Goal: Task Accomplishment & Management: Manage account settings

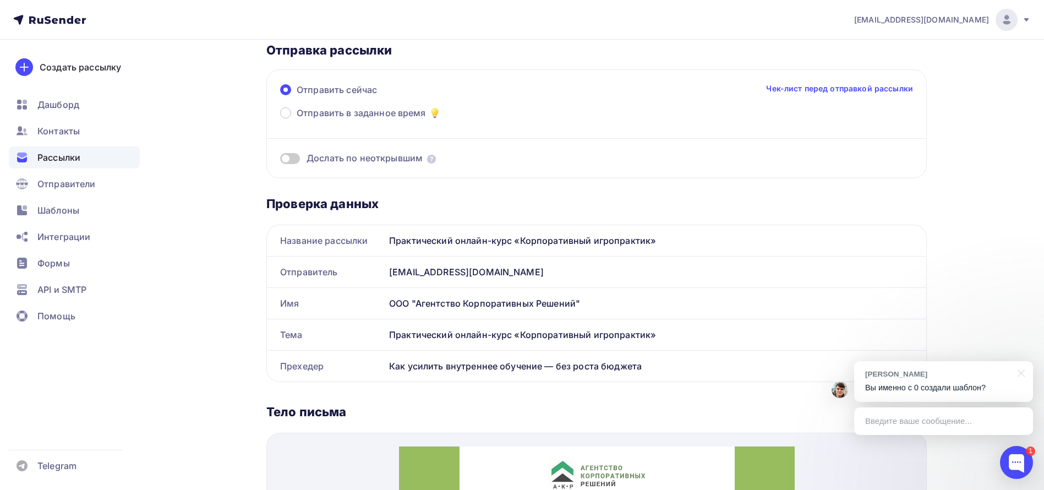
scroll to position [165, 0]
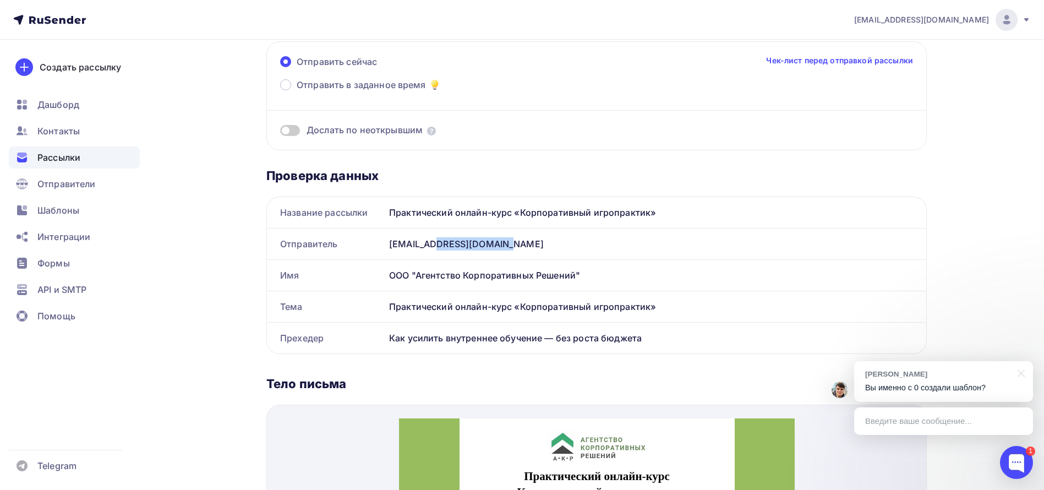
drag, startPoint x: 387, startPoint y: 244, endPoint x: 477, endPoint y: 242, distance: 89.2
click at [477, 242] on div "[EMAIL_ADDRESS][DOMAIN_NAME]" at bounding box center [656, 243] width 542 height 31
drag, startPoint x: 599, startPoint y: 279, endPoint x: 352, endPoint y: 270, distance: 247.3
click at [352, 270] on div "Имя ООО "Агентство Корпоративных Решений"" at bounding box center [596, 274] width 660 height 31
copy div "Имя ООО "Агентство Корпоративных Решений""
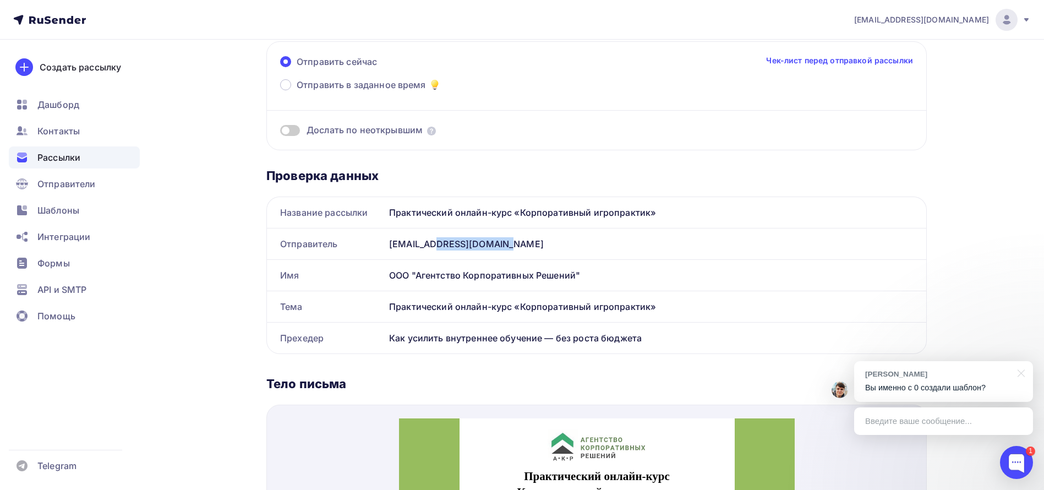
drag, startPoint x: 388, startPoint y: 308, endPoint x: 745, endPoint y: 308, distance: 357.2
click at [745, 308] on div "Тема Практический онлайн-курс «Корпоративный игропрактик»" at bounding box center [596, 306] width 660 height 31
copy div "Тема Практический онлайн-курс «Корпоративный игропрактик»"
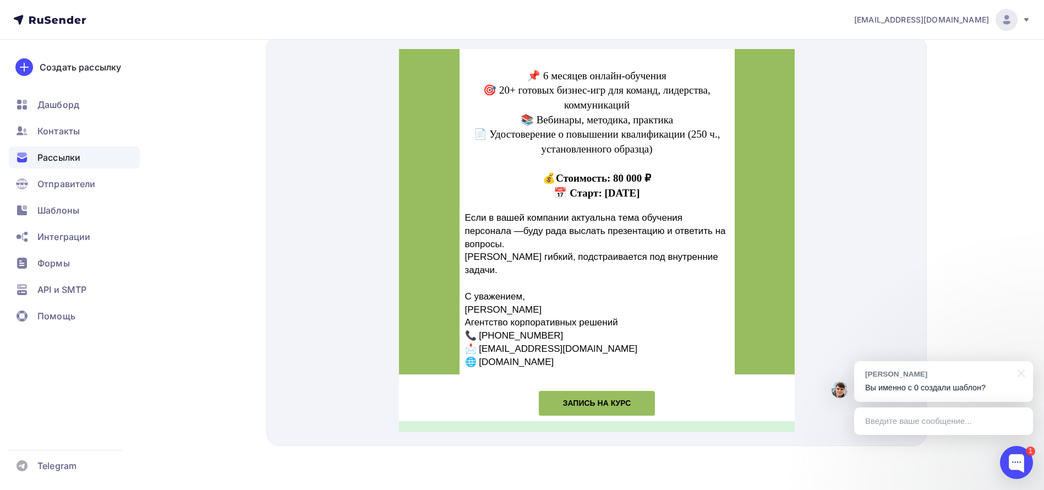
scroll to position [468, 0]
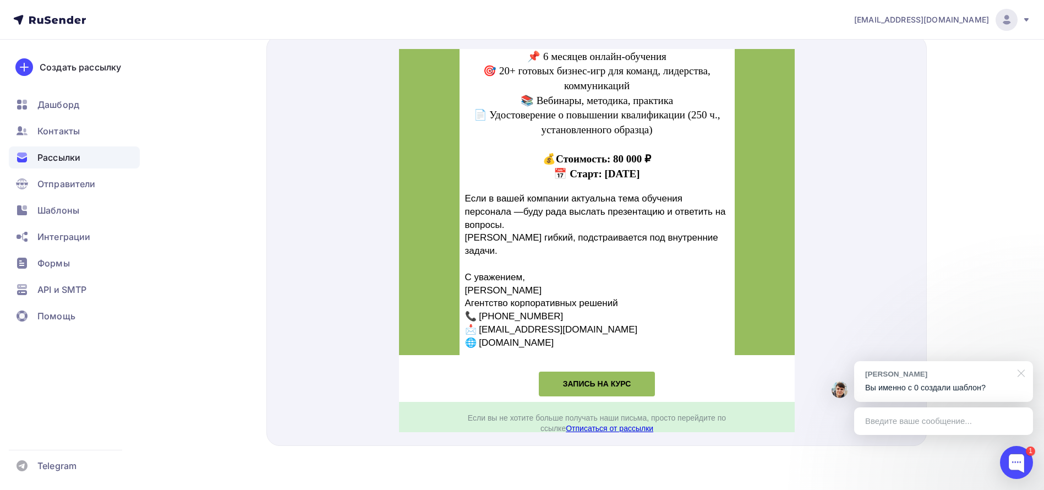
click at [1021, 374] on div at bounding box center [1020, 372] width 28 height 23
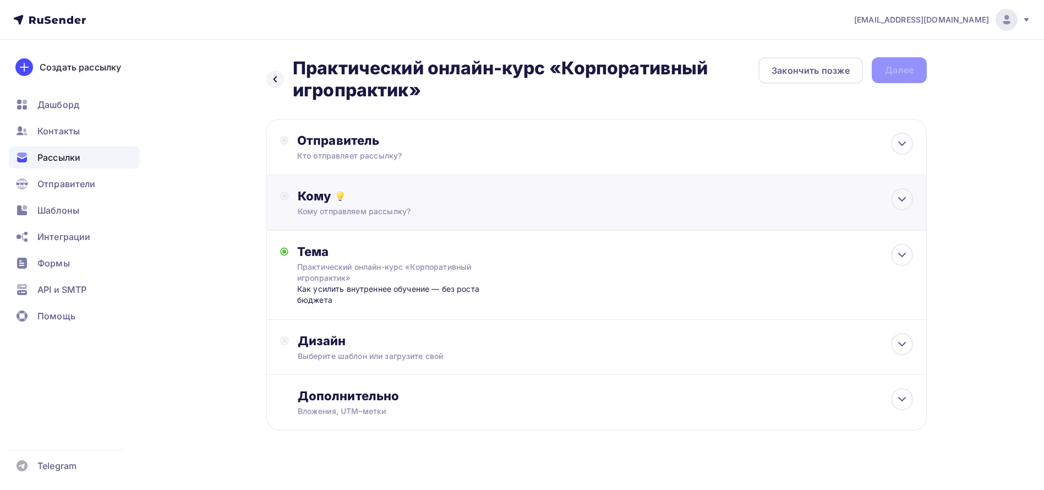
click at [346, 197] on icon at bounding box center [340, 195] width 13 height 13
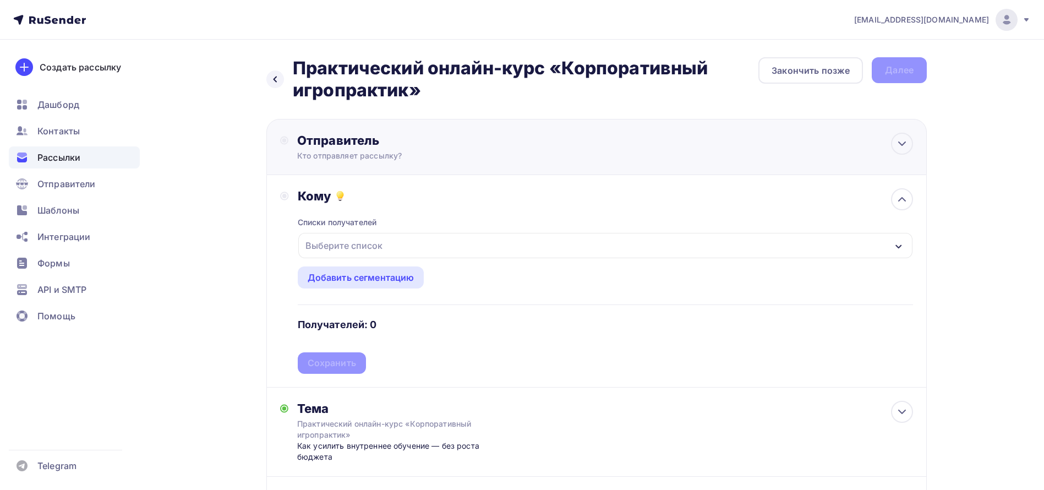
click at [346, 149] on div "Отправитель Кто отправляет рассылку? Email * anaswi@yandex.ru akr12@akr12.ru an…" at bounding box center [416, 147] width 238 height 29
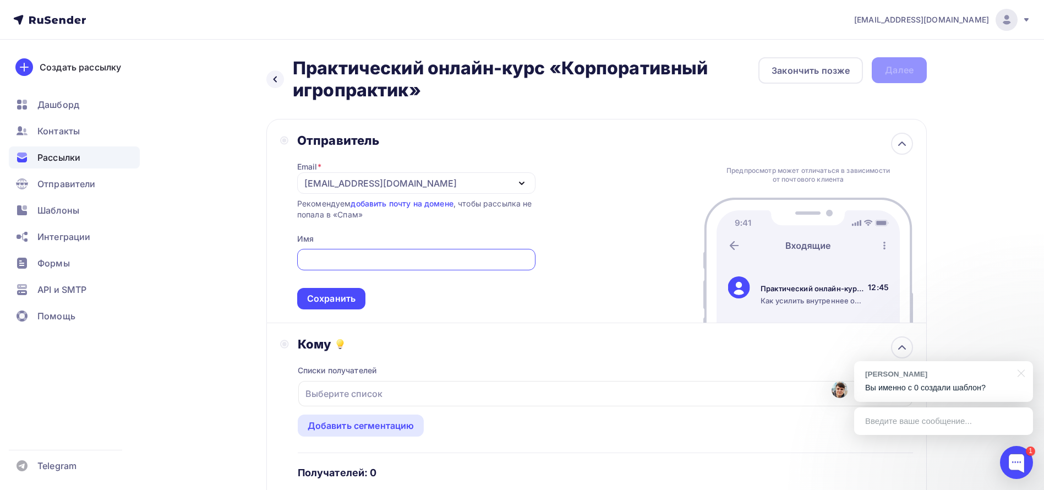
click at [396, 183] on div "[EMAIL_ADDRESS][DOMAIN_NAME]" at bounding box center [416, 182] width 238 height 21
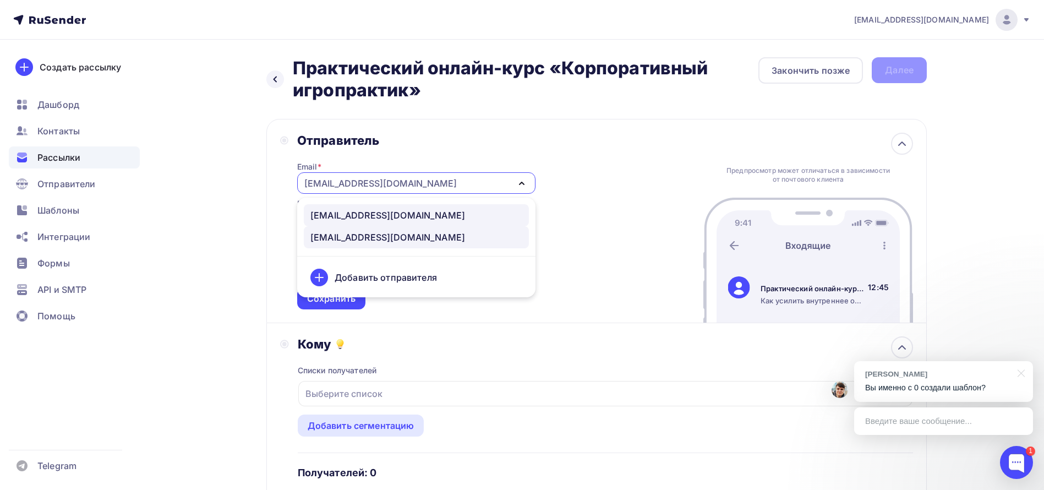
click at [357, 213] on div "akr12@akr12.ru" at bounding box center [387, 215] width 155 height 13
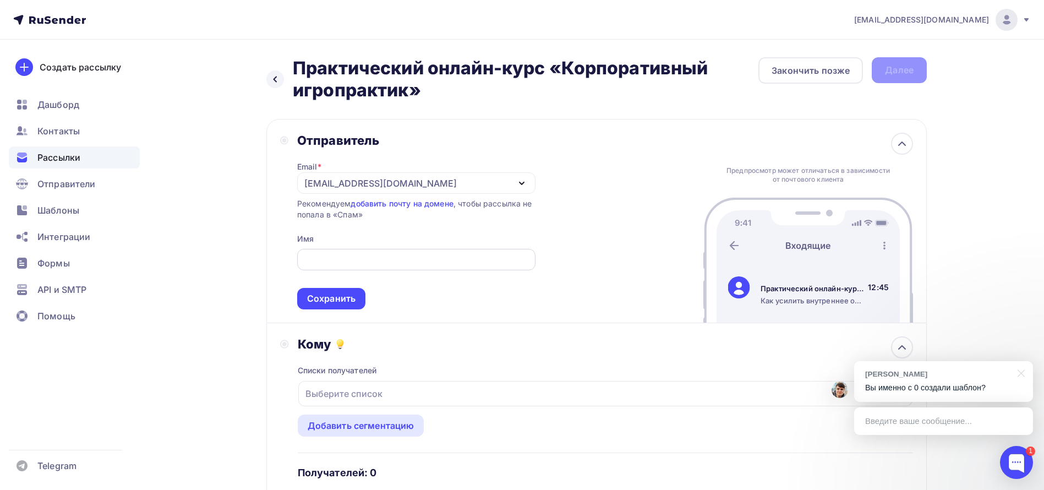
click at [357, 265] on input "text" at bounding box center [416, 259] width 226 height 13
paste input "ООО "Агентство Корпоративных Решений""
type input "ООО "Агентство Корпоративных Решений""
click at [341, 302] on div "Сохранить" at bounding box center [331, 298] width 48 height 13
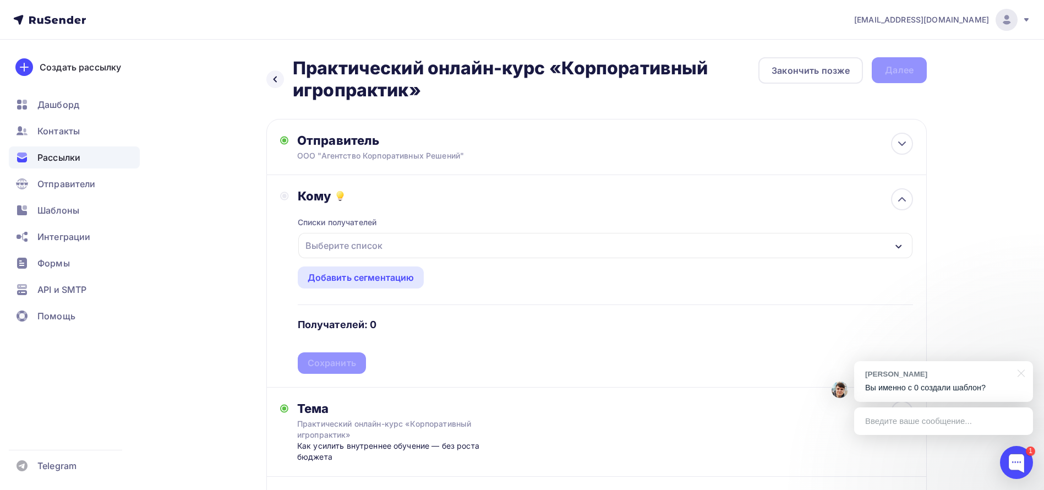
click at [348, 208] on div "Списки получателей Выберите список Все списки id Клиенты Катя (26) #17049 смирн…" at bounding box center [605, 289] width 615 height 170
click at [333, 260] on div "Списки получателей Выберите список Все списки id Клиенты Катя (26) #17049 смирн…" at bounding box center [605, 289] width 615 height 170
click at [333, 241] on div "Выберите список" at bounding box center [344, 246] width 86 height 20
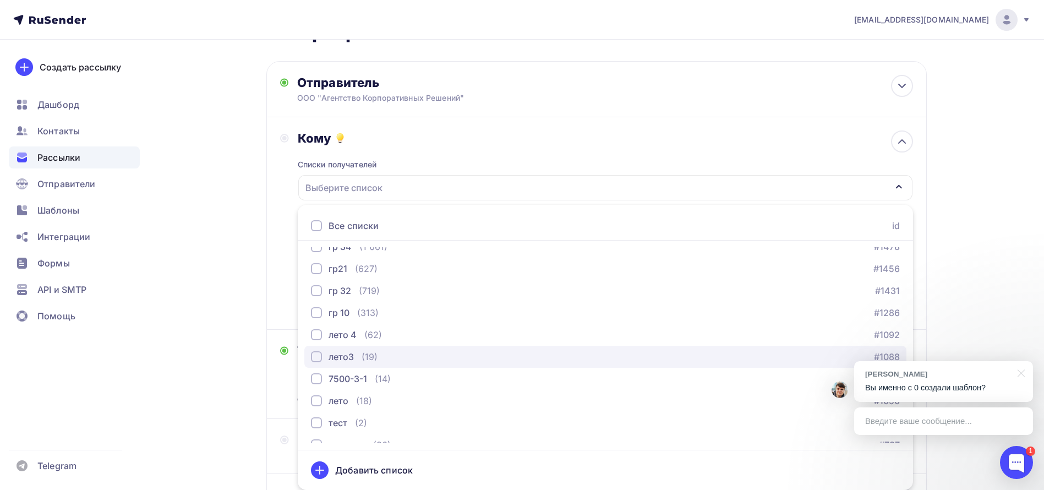
scroll to position [531, 0]
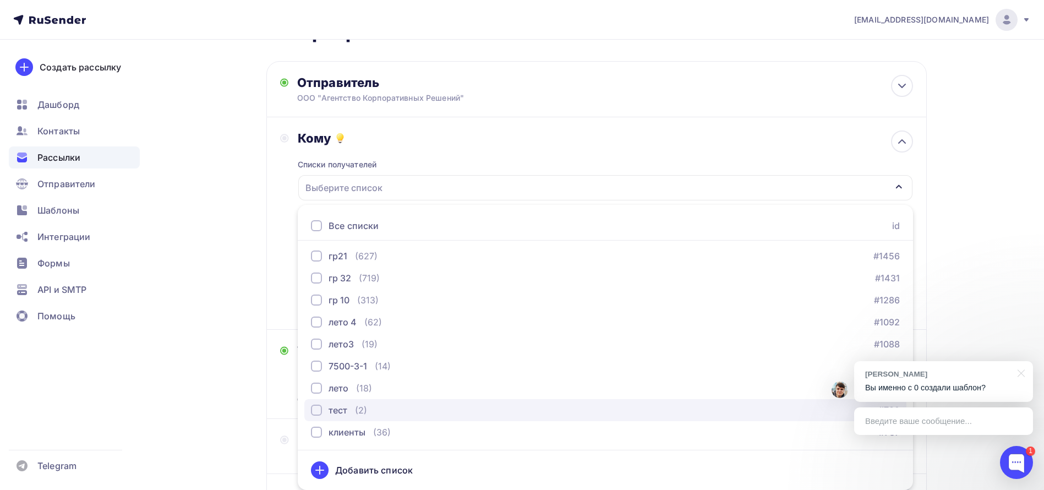
click at [336, 408] on div "тест" at bounding box center [338, 409] width 19 height 13
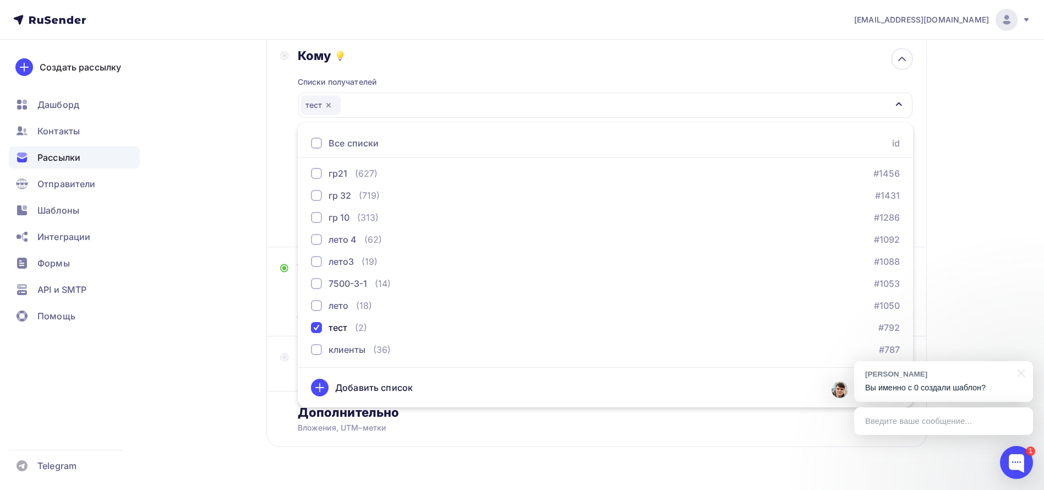
click at [234, 377] on div "Назад Практический онлайн-курс «Корпоративный игропрактик» Практический онлайн-…" at bounding box center [522, 208] width 902 height 619
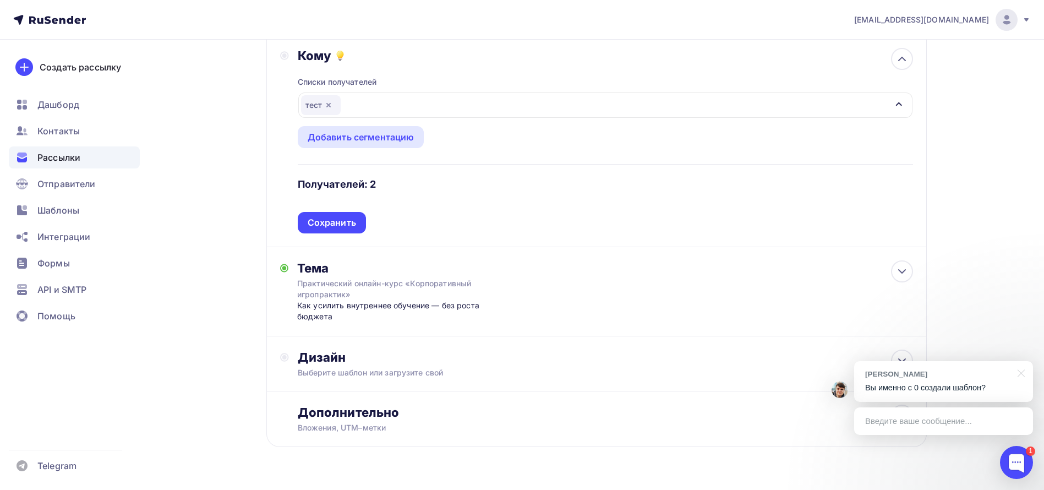
click at [387, 100] on div "тест" at bounding box center [605, 104] width 614 height 25
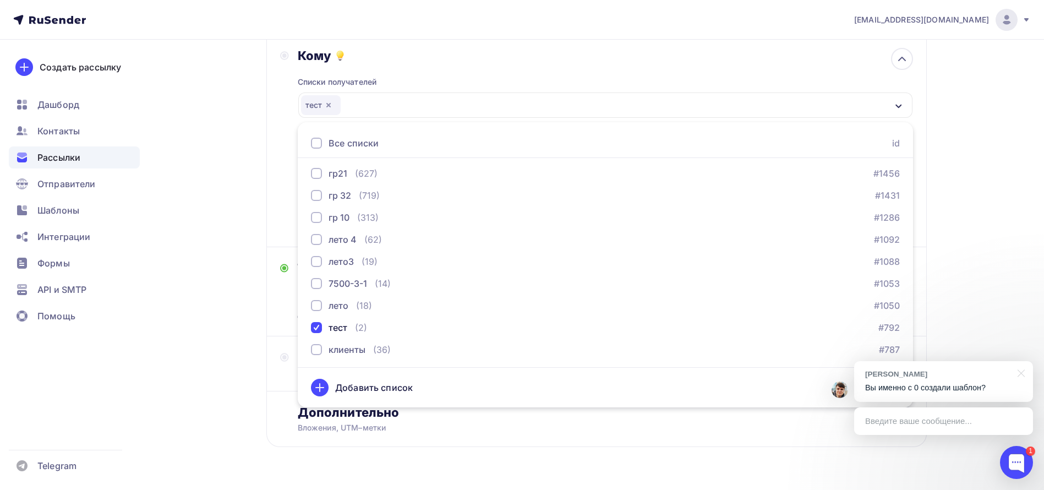
click at [233, 161] on div "Назад Практический онлайн-курс «Корпоративный игропрактик» Практический онлайн-…" at bounding box center [522, 208] width 902 height 619
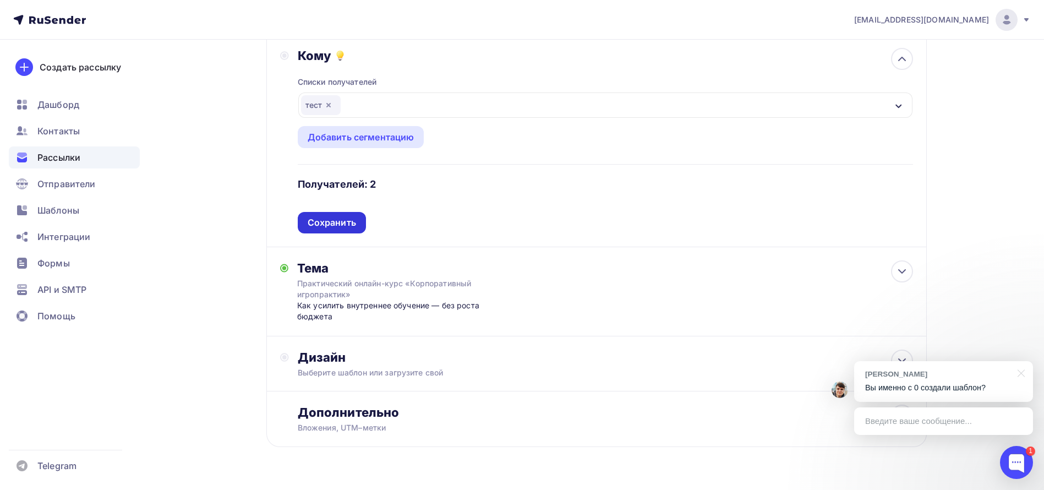
click at [341, 220] on div "Сохранить" at bounding box center [332, 222] width 48 height 13
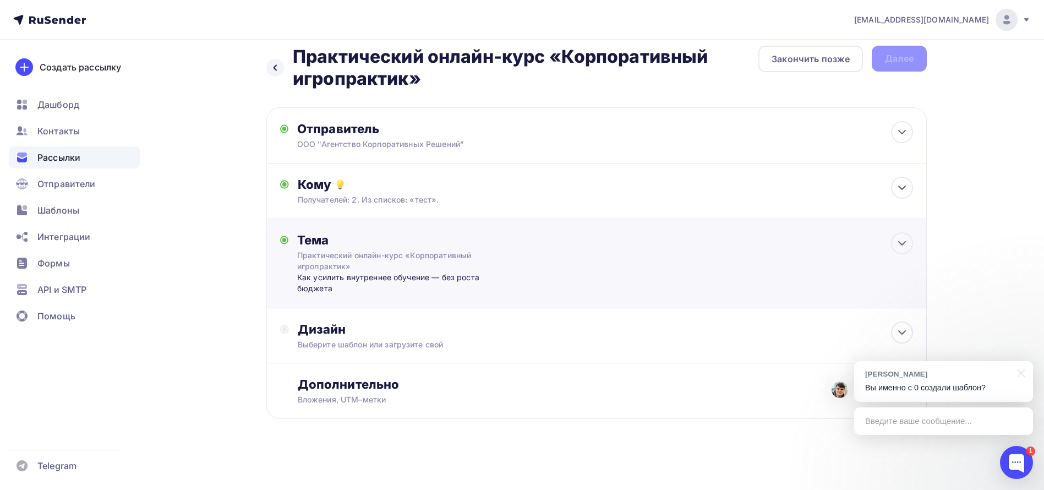
scroll to position [12, 0]
click at [351, 257] on div "Практический онлайн-курс «Корпоративный игропрактик»" at bounding box center [395, 261] width 196 height 22
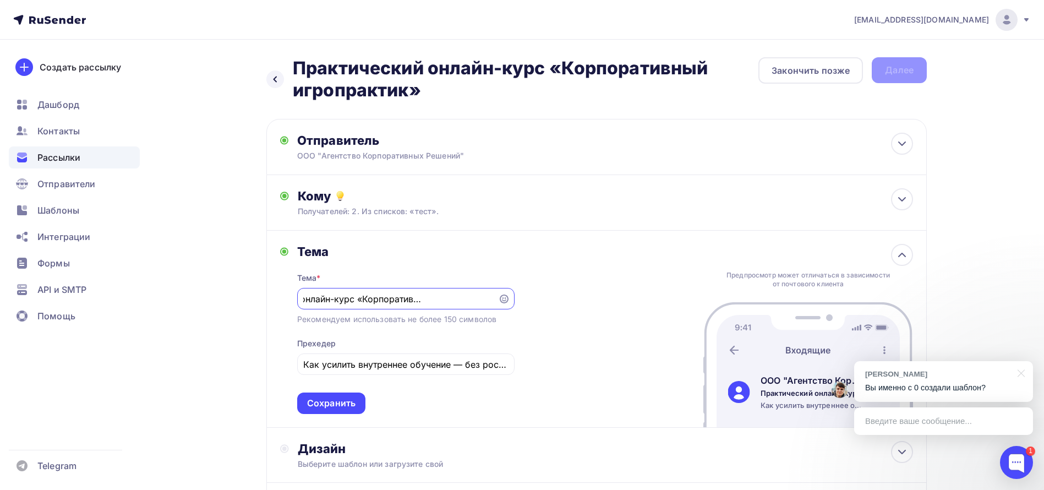
scroll to position [0, 0]
click at [225, 259] on div "Назад Практический онлайн-курс «Корпоративный игропрактик» Практический онлайн-…" at bounding box center [522, 325] width 902 height 570
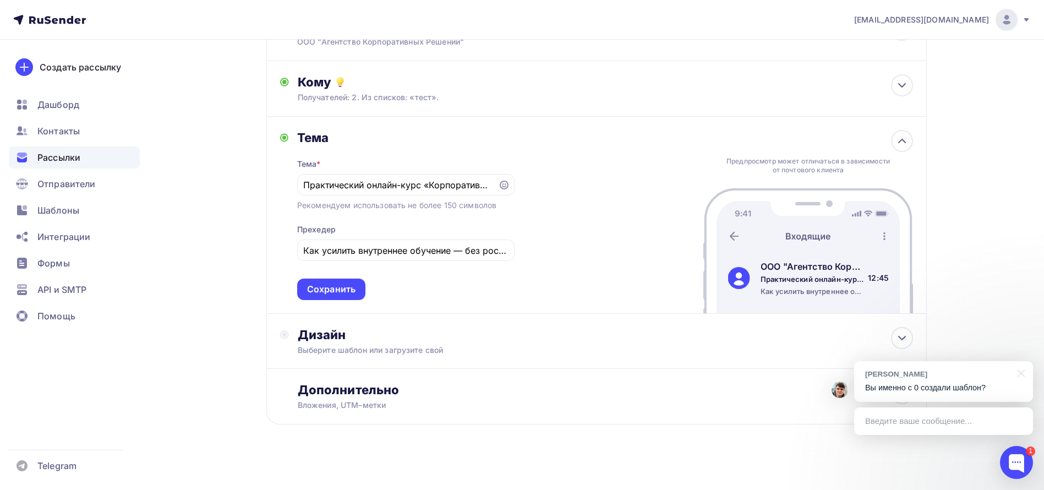
scroll to position [119, 0]
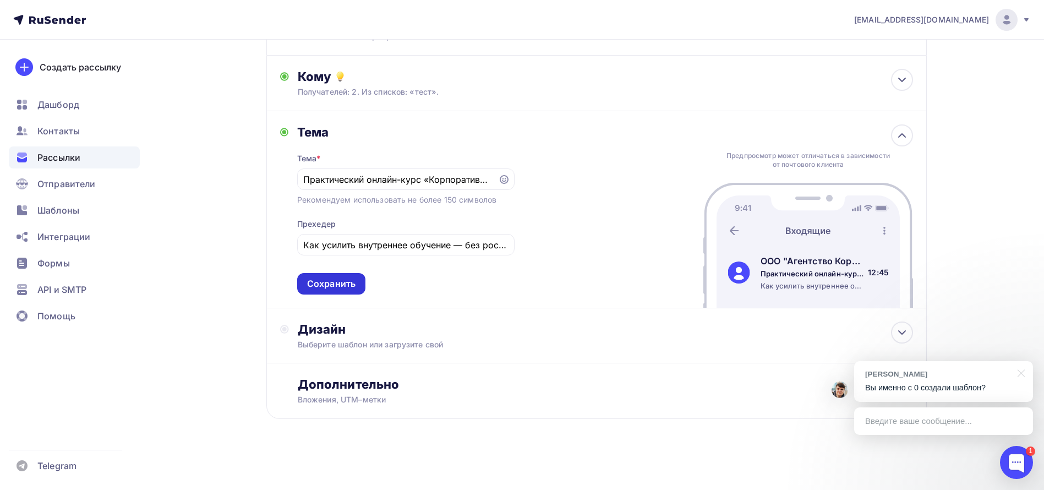
click at [357, 284] on div "Сохранить" at bounding box center [331, 283] width 68 height 21
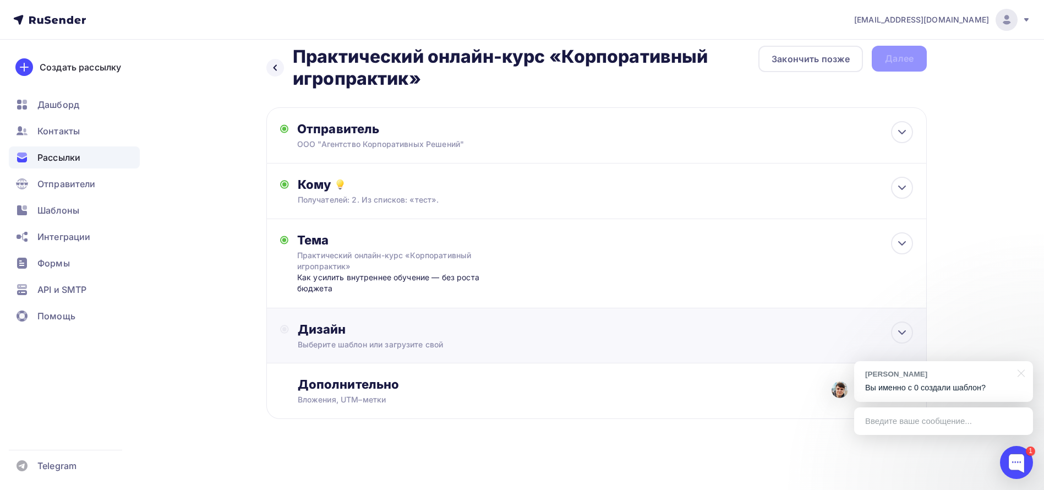
click at [356, 337] on div "Дизайн Выберите шаблон или загрузите свой" at bounding box center [605, 335] width 615 height 29
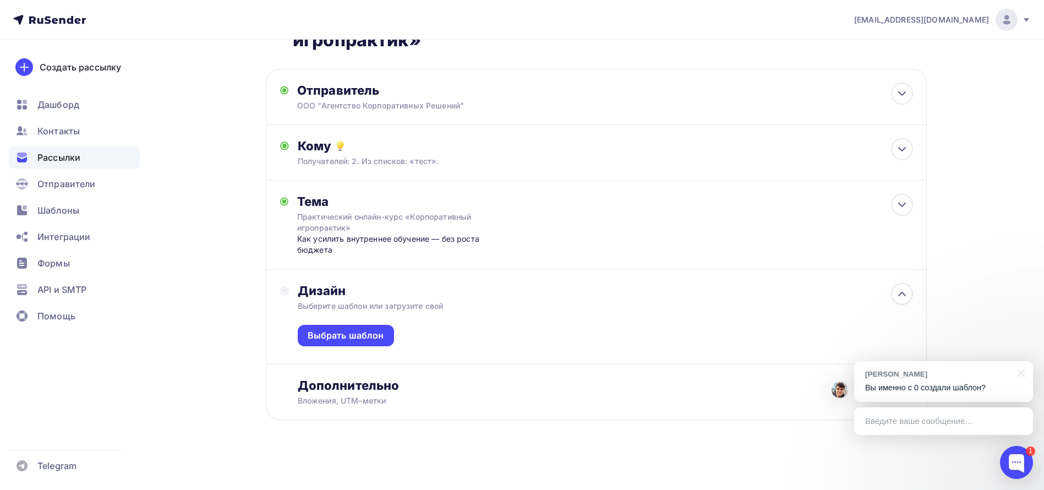
scroll to position [51, 0]
click at [900, 292] on icon at bounding box center [901, 292] width 13 height 13
click at [430, 291] on div "Дизайн" at bounding box center [605, 289] width 615 height 15
click at [362, 293] on div "Дизайн" at bounding box center [605, 289] width 615 height 15
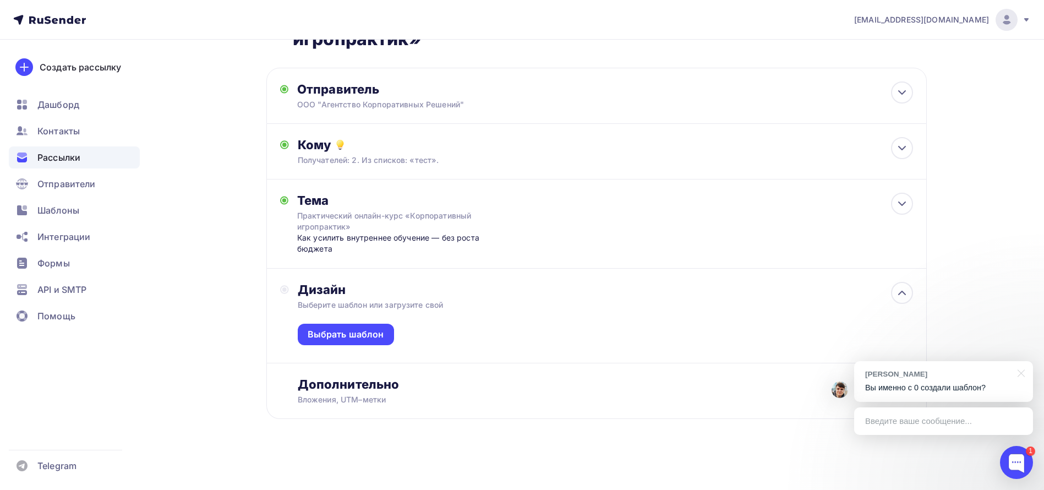
click at [300, 299] on div "Выберите шаблон или загрузите свой" at bounding box center [575, 304] width 554 height 11
click at [346, 339] on div "Выбрать шаблон" at bounding box center [346, 334] width 76 height 13
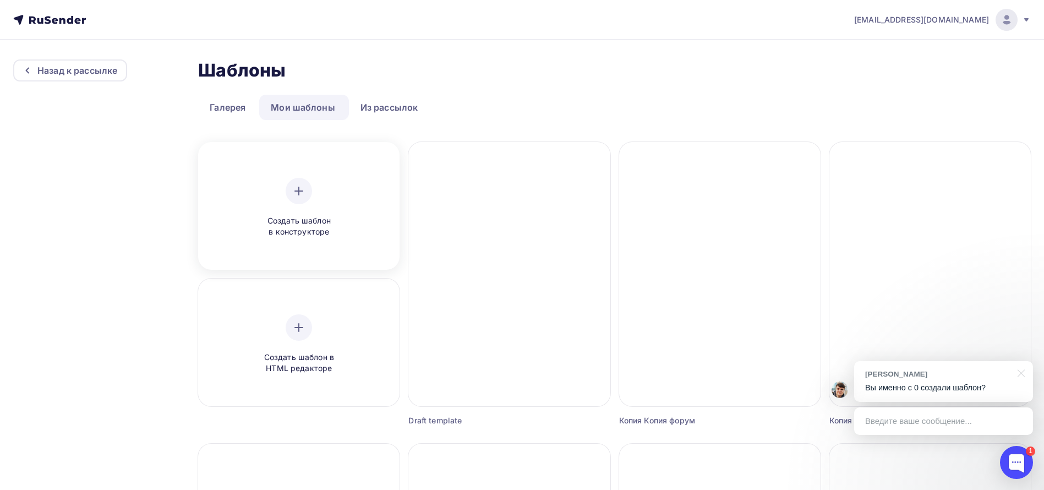
click at [282, 220] on span "Создать шаблон в конструкторе" at bounding box center [299, 226] width 105 height 23
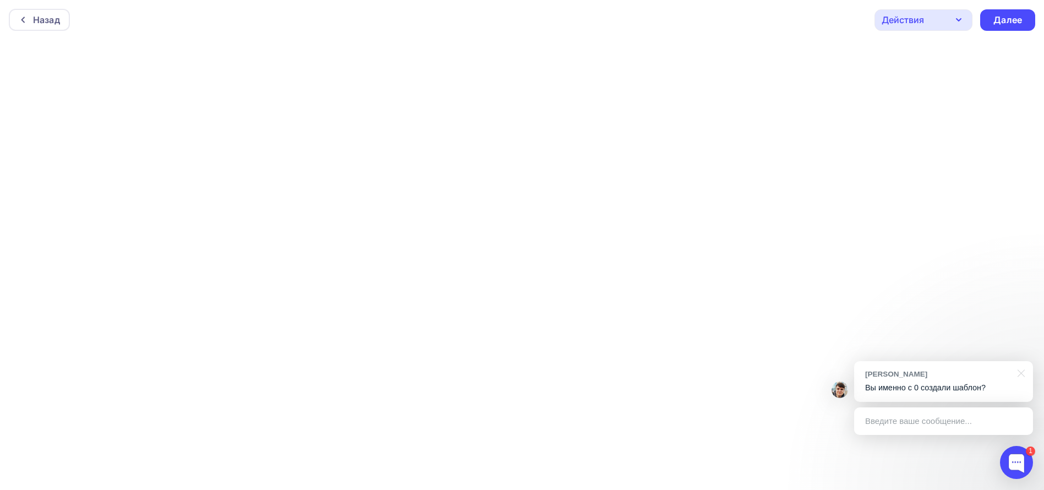
click at [966, 383] on p "Вы именно с 0 создали шаблон?" at bounding box center [943, 388] width 157 height 12
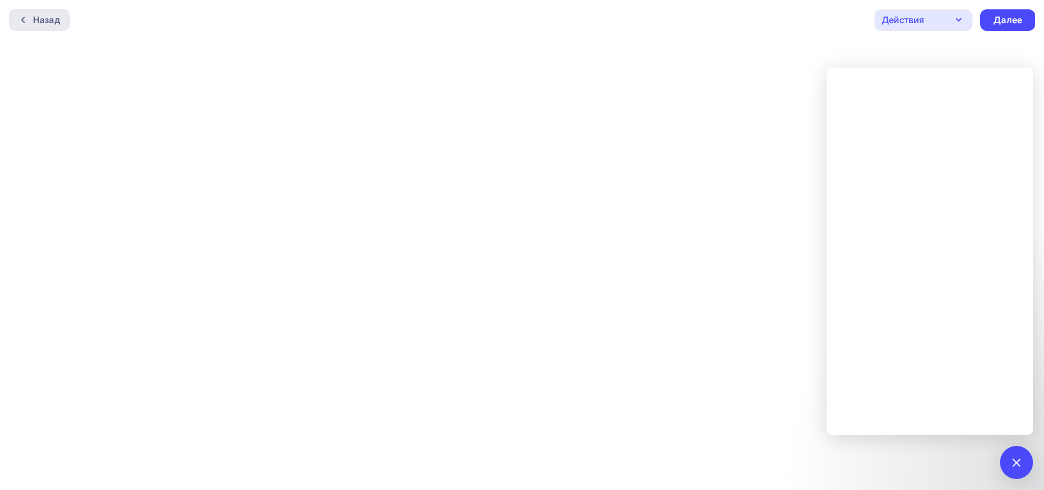
click at [39, 18] on div "Назад" at bounding box center [46, 19] width 27 height 13
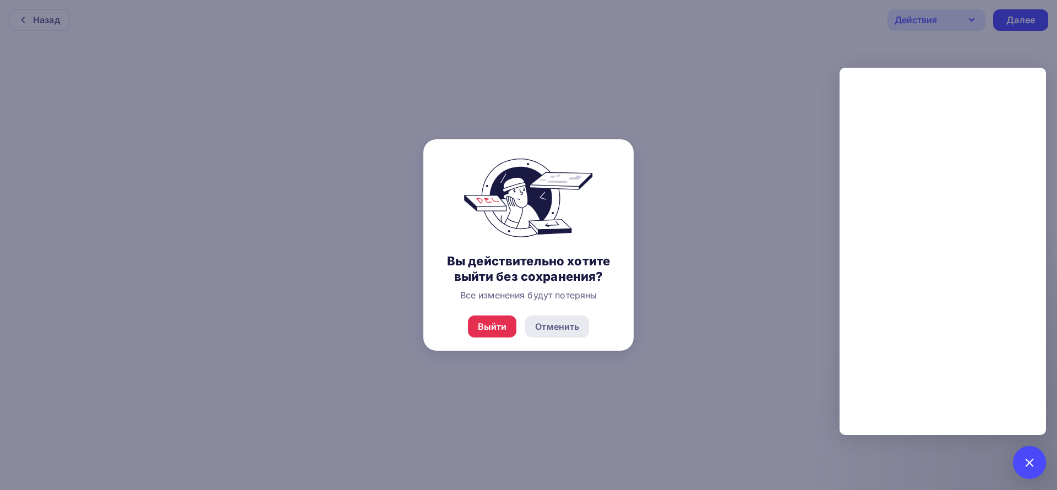
click at [552, 330] on div "Отменить" at bounding box center [557, 326] width 44 height 13
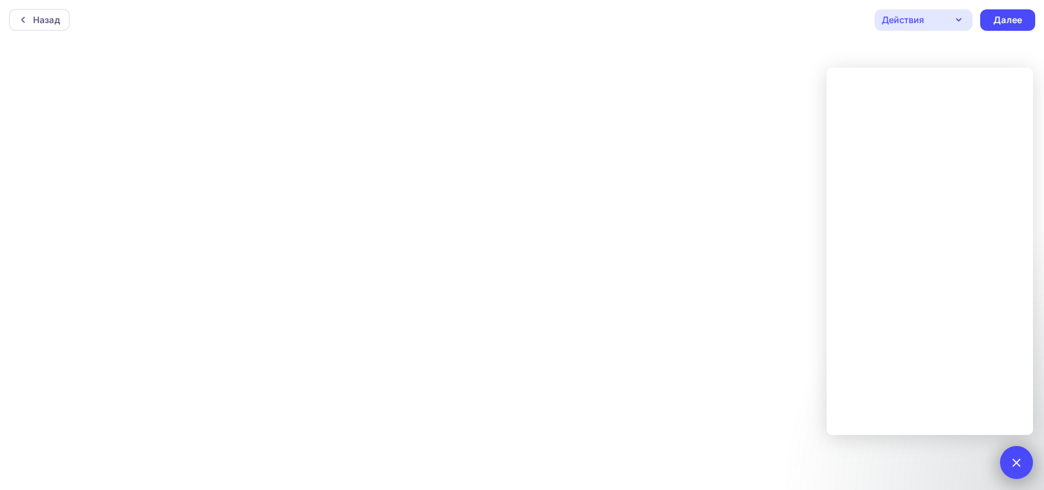
click at [1017, 458] on div at bounding box center [1016, 462] width 15 height 15
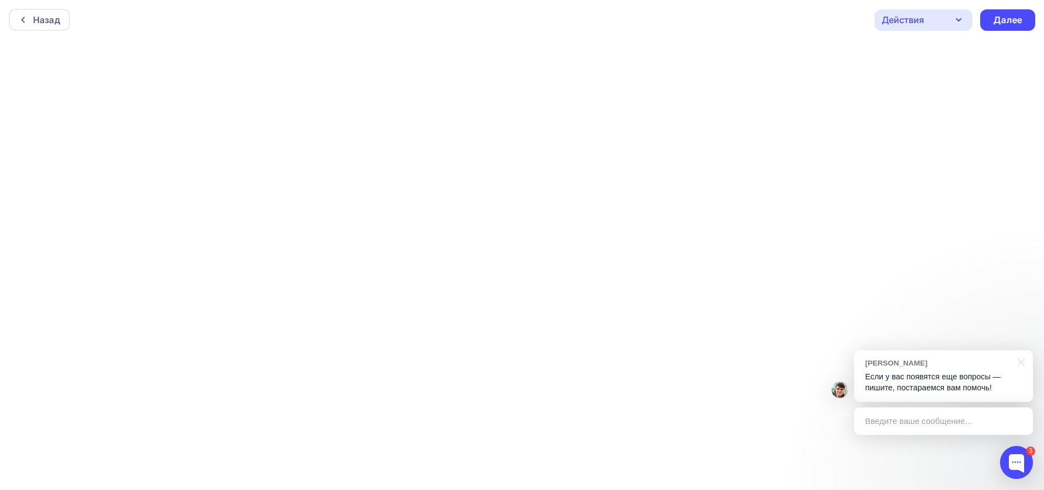
click at [921, 382] on p "Если у вас появятся еще вопросы — пишите, постараемся вам помочь!" at bounding box center [943, 382] width 157 height 23
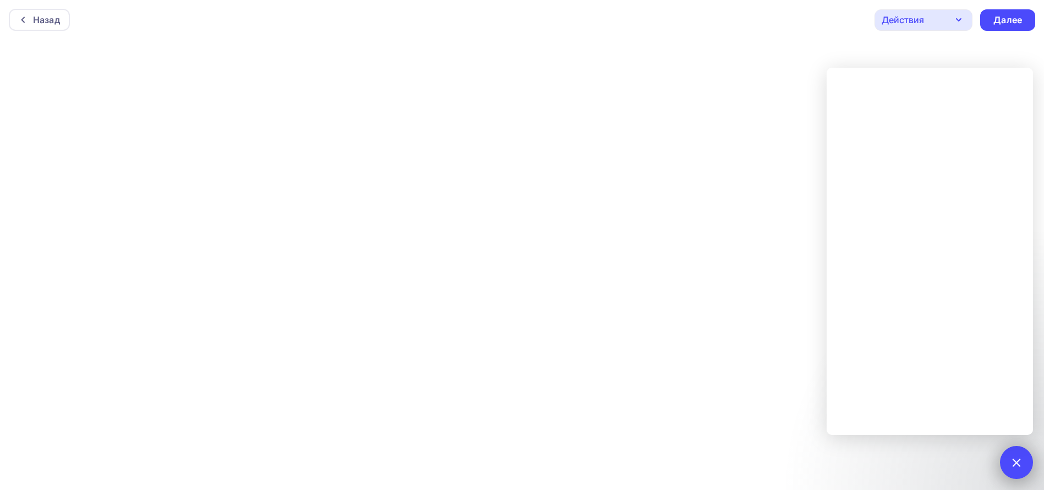
click at [1013, 453] on div "3" at bounding box center [1016, 462] width 33 height 33
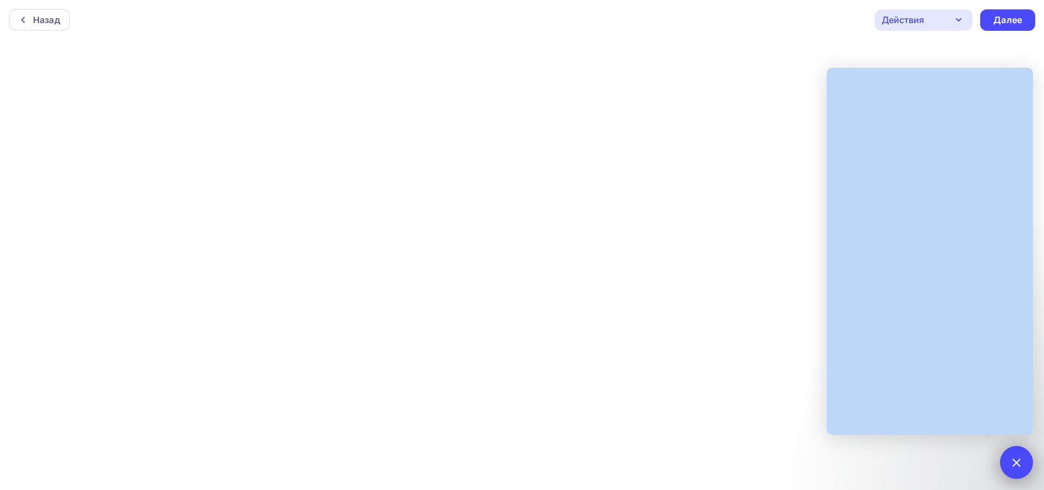
click at [1013, 455] on div at bounding box center [1016, 462] width 15 height 15
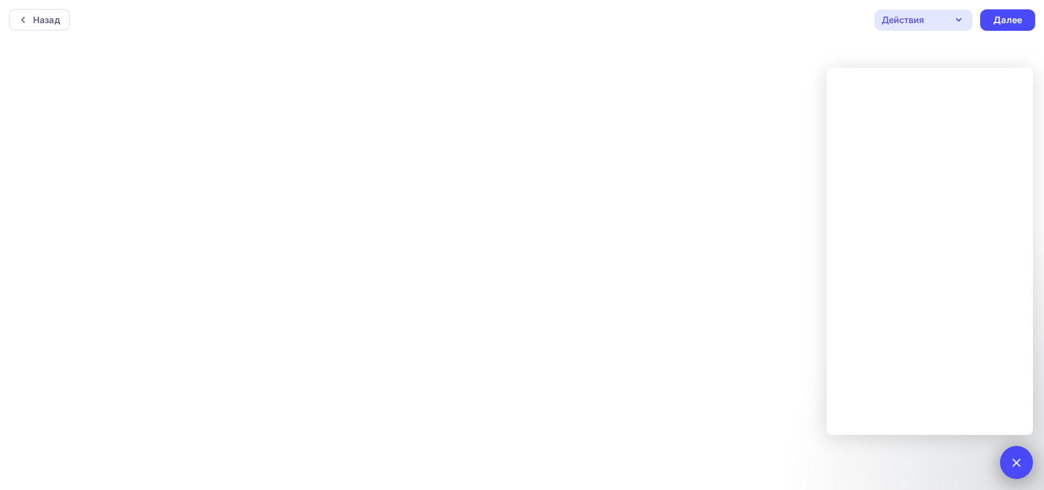
click at [1014, 456] on div at bounding box center [1016, 462] width 15 height 15
click at [1020, 462] on div at bounding box center [1016, 462] width 15 height 15
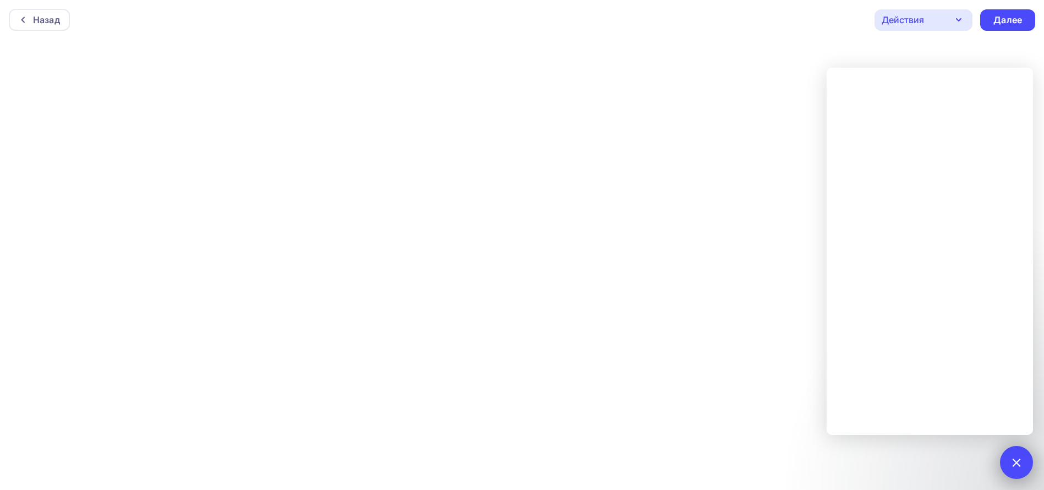
click at [1010, 464] on div at bounding box center [1016, 462] width 15 height 15
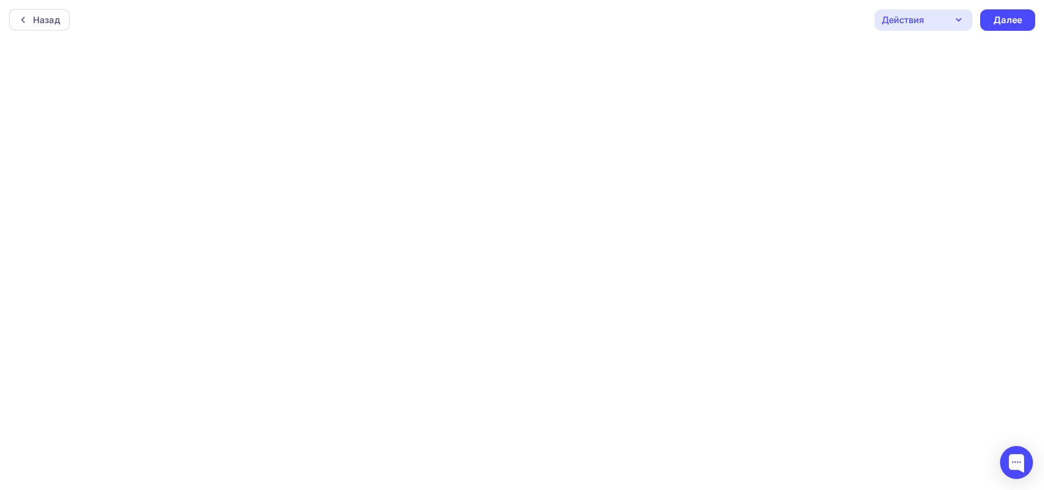
click at [416, 28] on div "Назад Действия Отправить тестовое письмо Предпросмотр Сохранить в Мои шаблоны В…" at bounding box center [522, 20] width 1044 height 40
click at [1023, 17] on div "Далее" at bounding box center [1007, 19] width 55 height 21
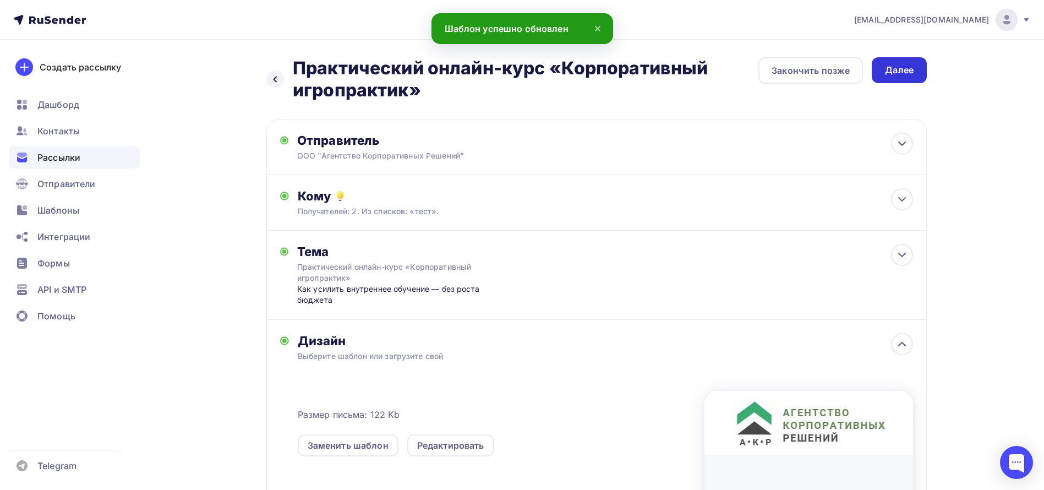
click at [886, 74] on div "Далее" at bounding box center [899, 70] width 29 height 13
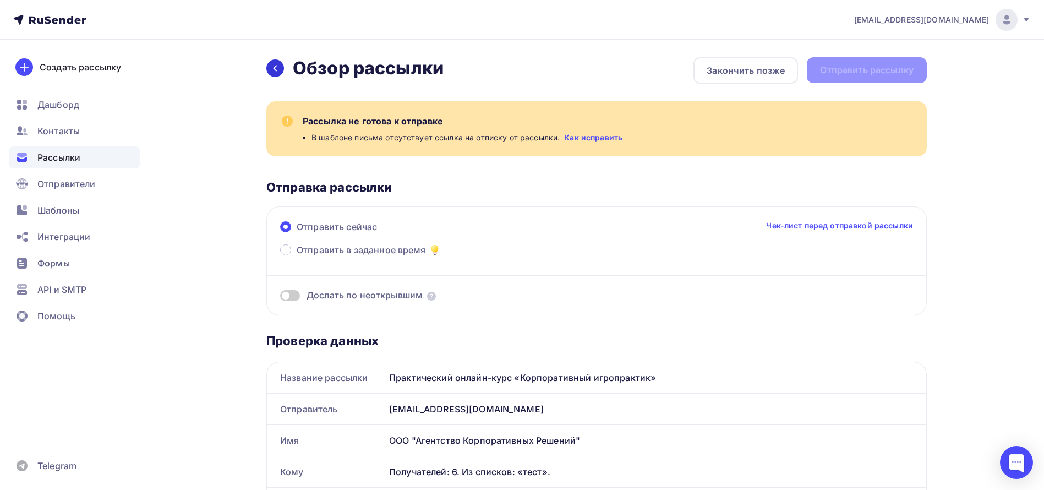
click at [281, 64] on div at bounding box center [275, 68] width 18 height 18
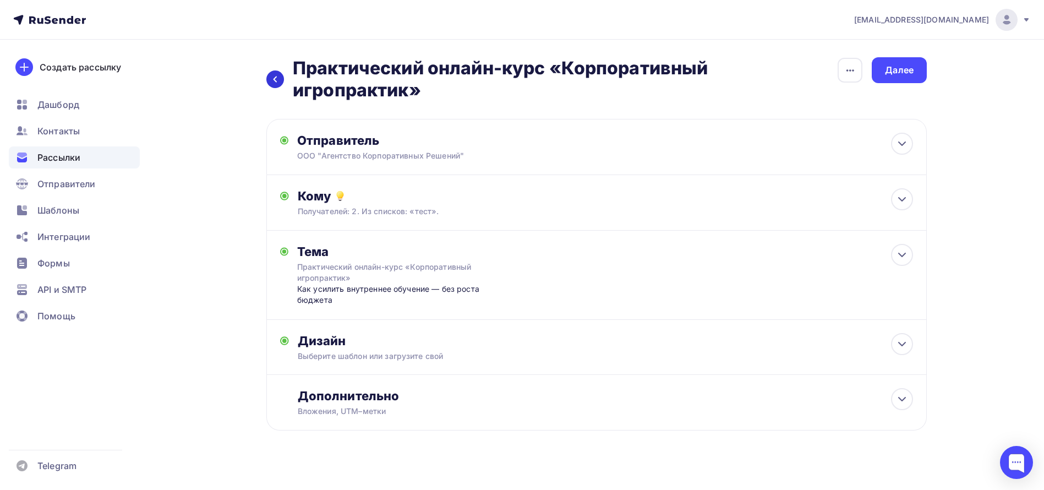
click at [281, 80] on div at bounding box center [275, 79] width 18 height 18
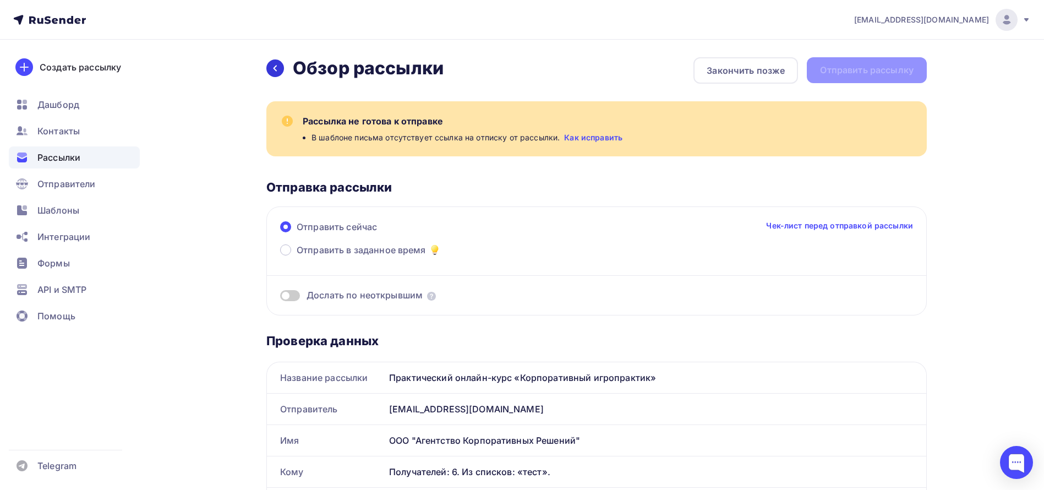
click at [277, 68] on icon at bounding box center [275, 68] width 9 height 9
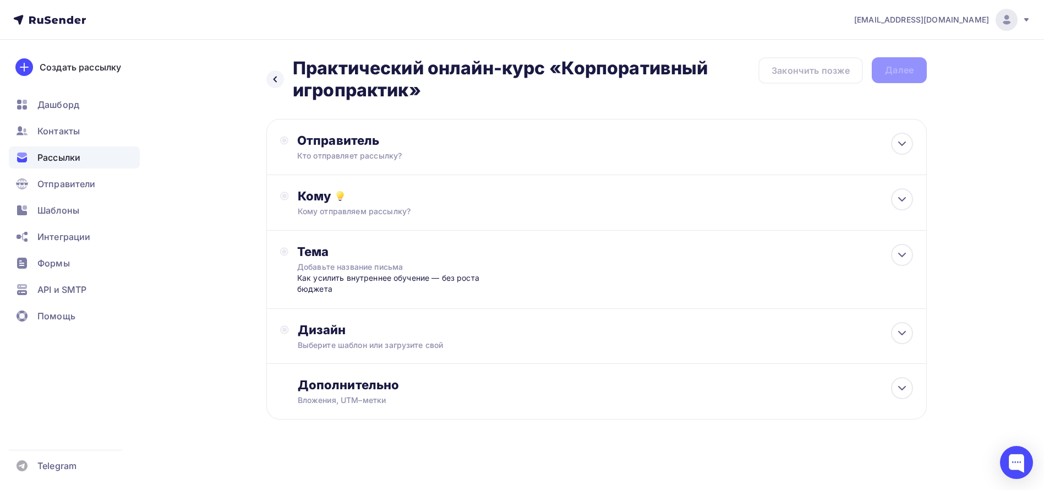
scroll to position [1, 0]
click at [342, 331] on div "Дизайн" at bounding box center [605, 328] width 615 height 15
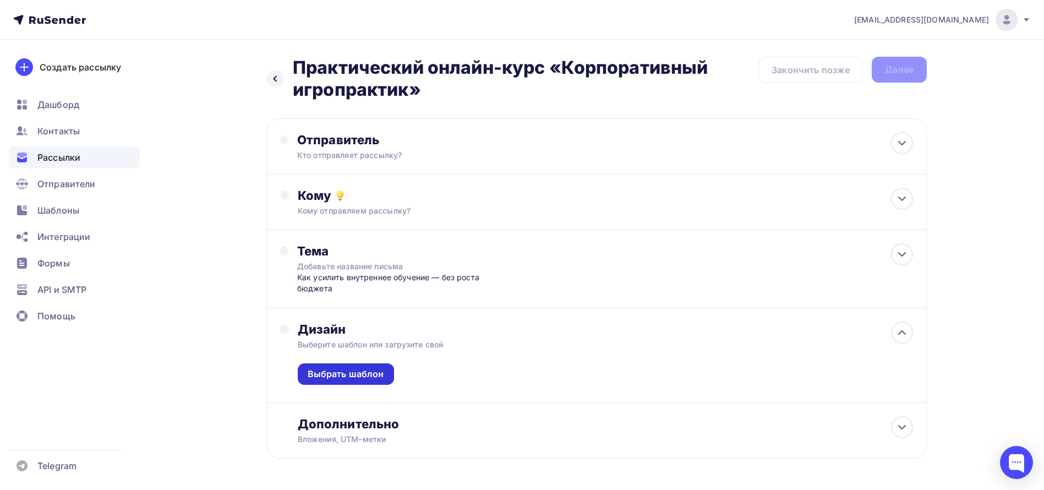
click at [357, 371] on div "Выбрать шаблон" at bounding box center [346, 374] width 76 height 13
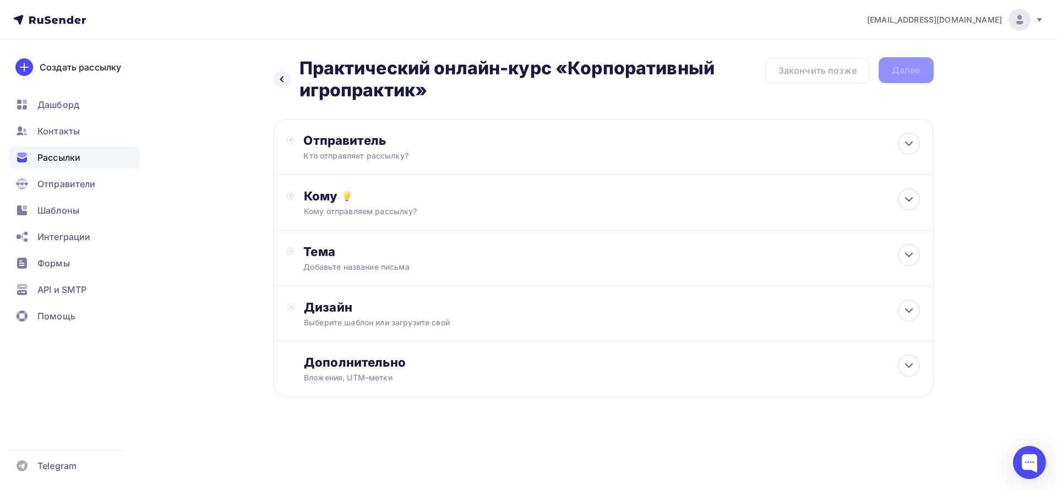
click at [57, 160] on span "Рассылки" at bounding box center [58, 157] width 43 height 13
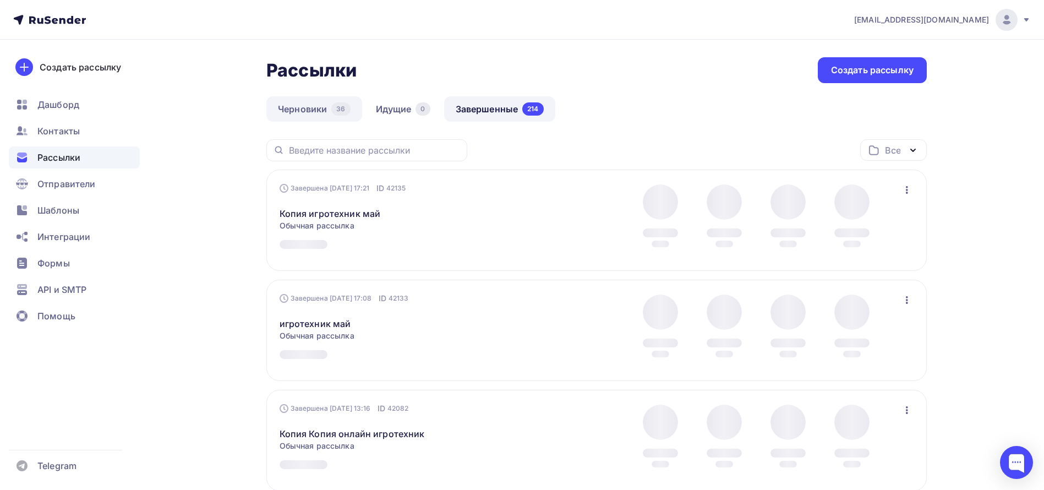
click at [304, 106] on link "Черновики 36" at bounding box center [314, 108] width 96 height 25
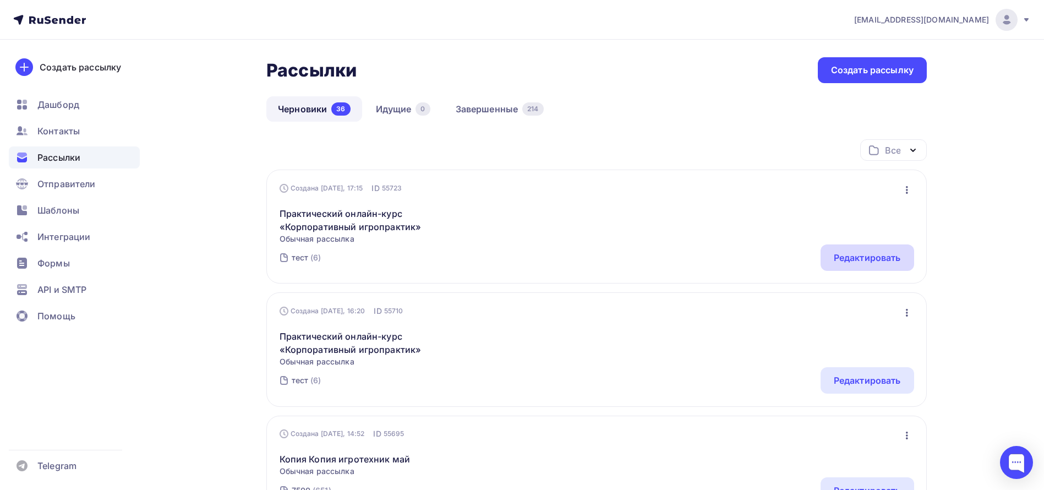
click at [852, 257] on div "Редактировать" at bounding box center [867, 257] width 67 height 13
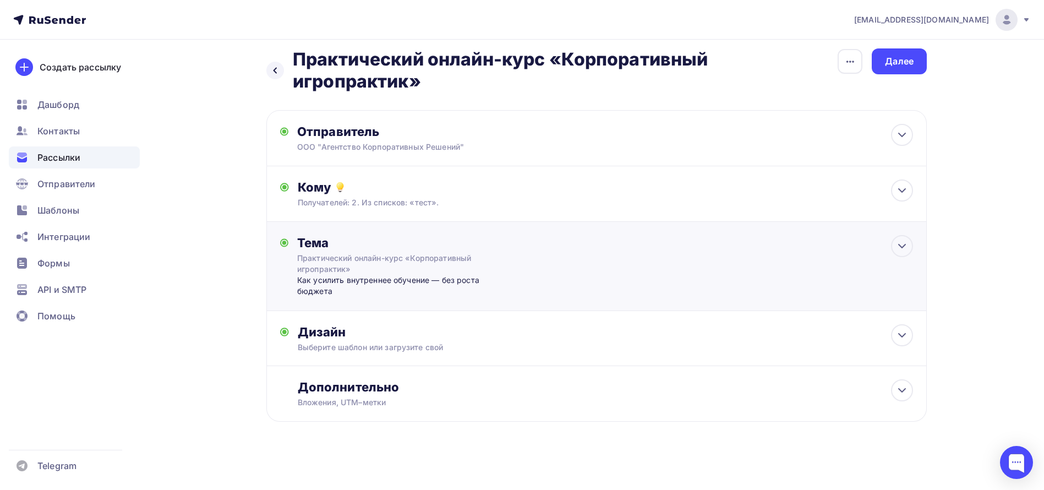
scroll to position [12, 0]
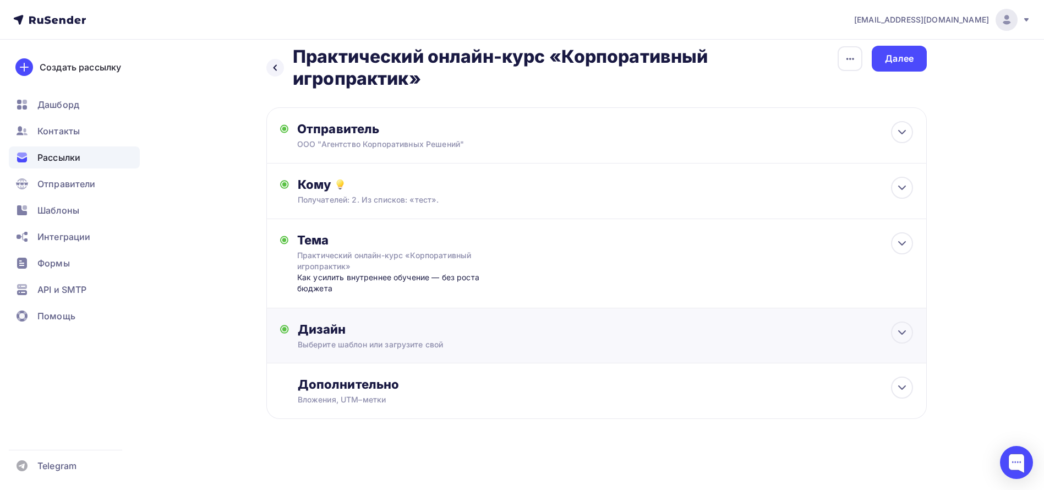
click at [384, 336] on div "Дизайн" at bounding box center [605, 328] width 615 height 15
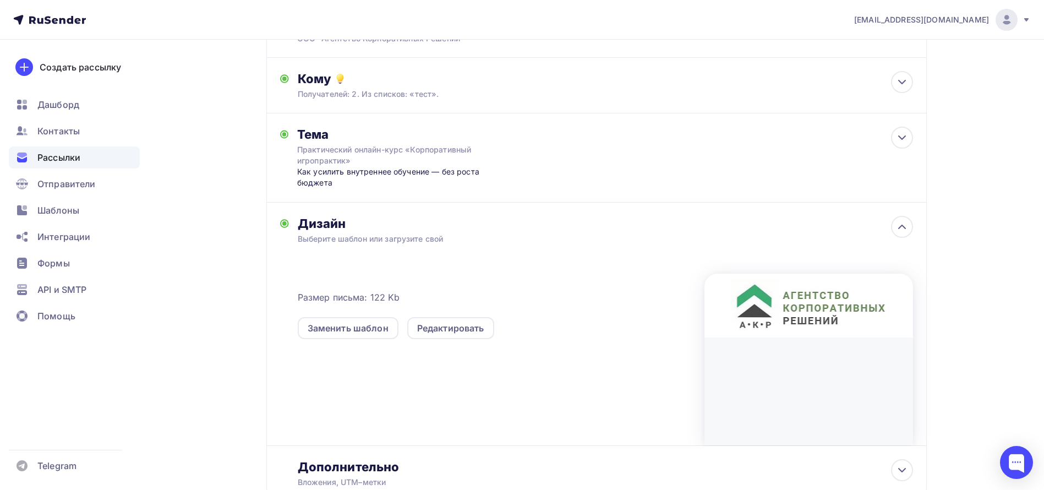
scroll to position [177, 0]
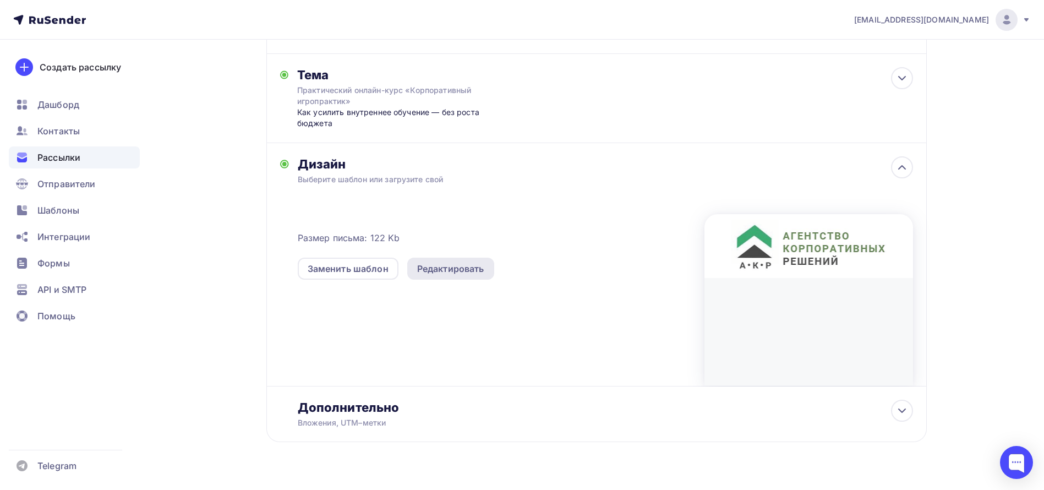
click at [438, 268] on div "Редактировать" at bounding box center [450, 268] width 67 height 13
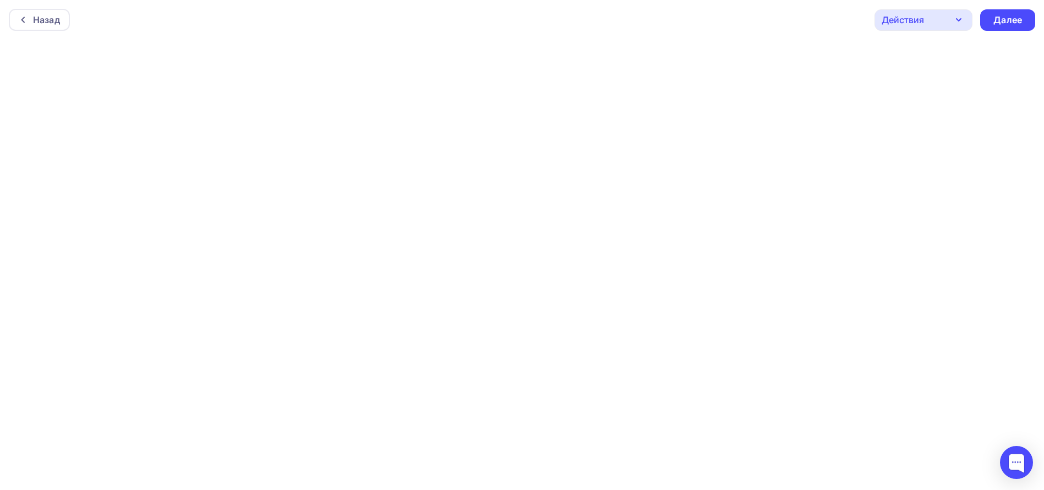
scroll to position [3, 0]
click at [1011, 18] on div "Далее" at bounding box center [1007, 17] width 29 height 13
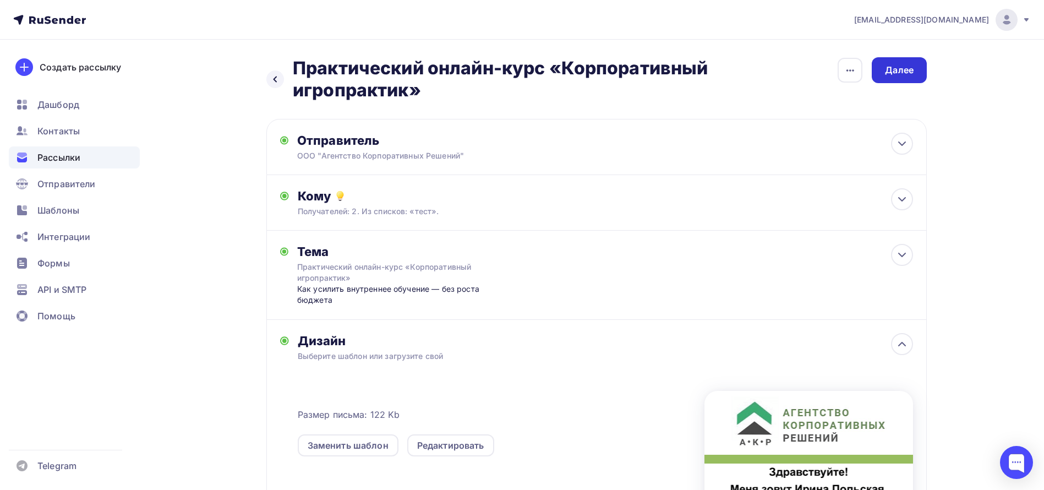
click at [907, 79] on div "Далее" at bounding box center [899, 70] width 55 height 26
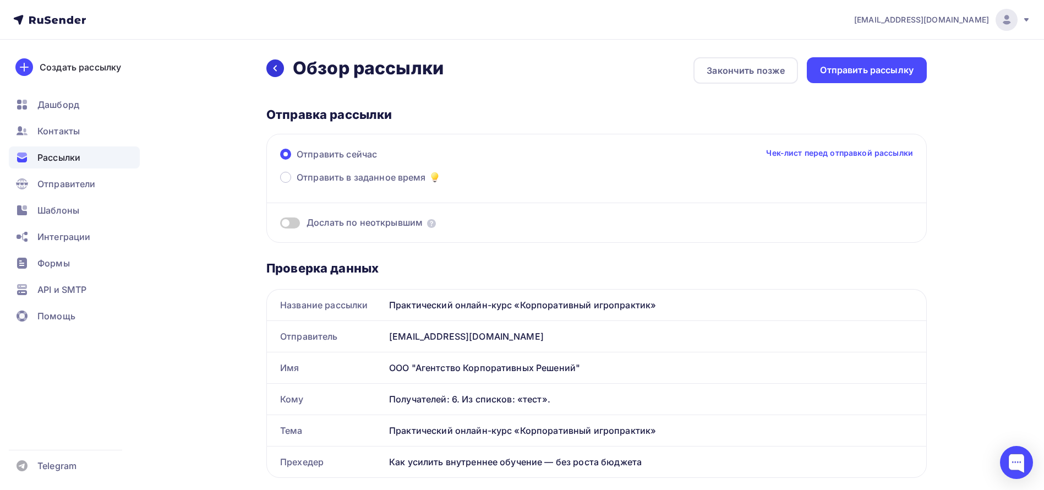
click at [281, 71] on div at bounding box center [275, 68] width 18 height 18
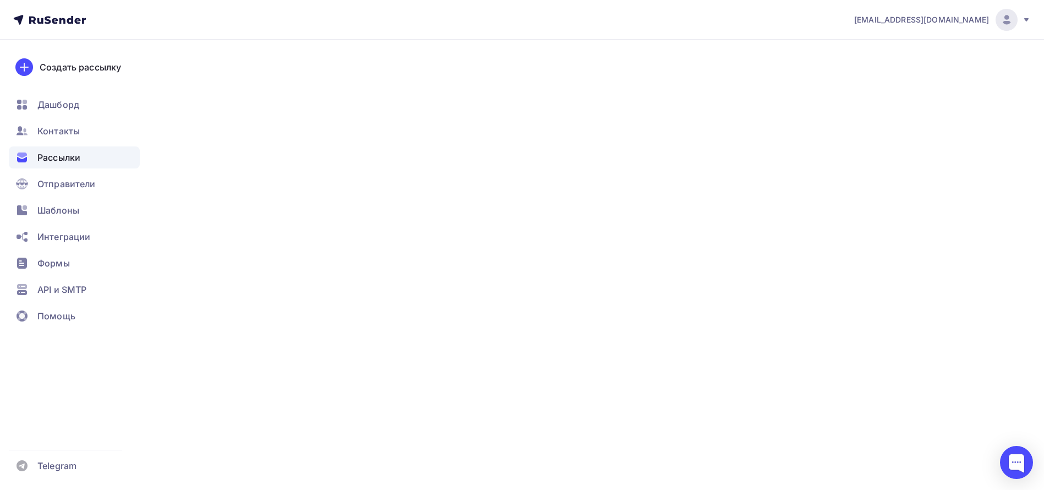
click at [281, 71] on div at bounding box center [275, 68] width 18 height 18
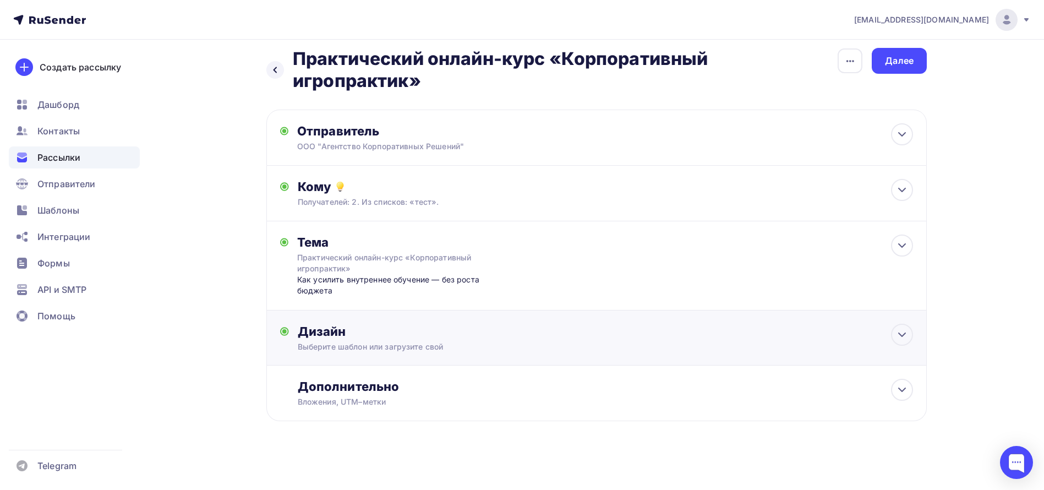
scroll to position [12, 0]
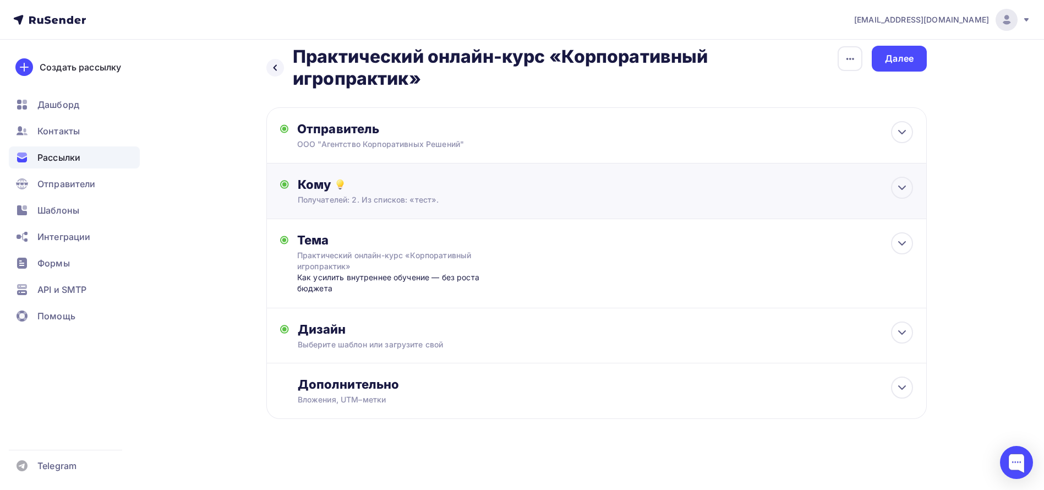
click at [378, 197] on div "Получателей: 2. Из списков: «тест»." at bounding box center [575, 199] width 554 height 11
click at [378, 197] on div "Кому Получателей: 2. Из списков: «тест». Списки получателей тест Все списки id …" at bounding box center [596, 191] width 633 height 29
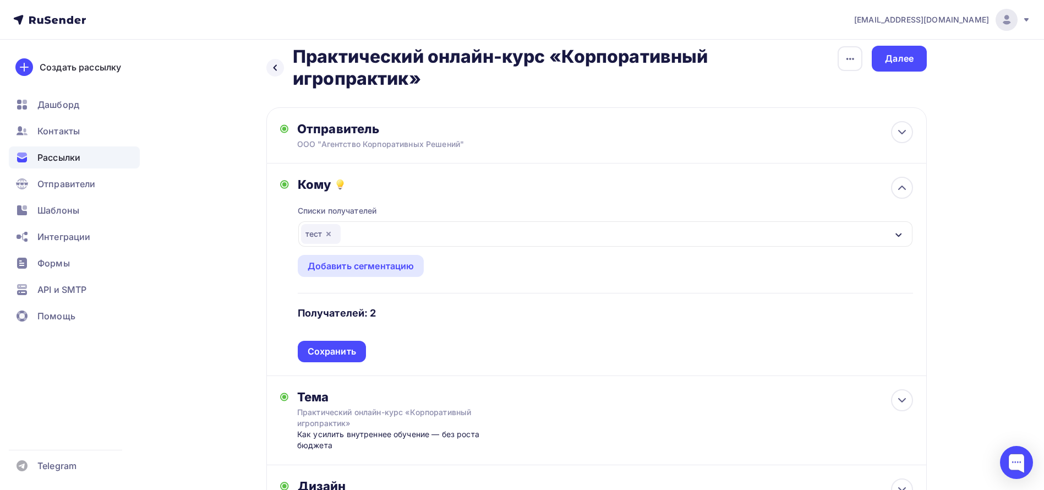
click at [377, 229] on div "тест" at bounding box center [605, 233] width 614 height 25
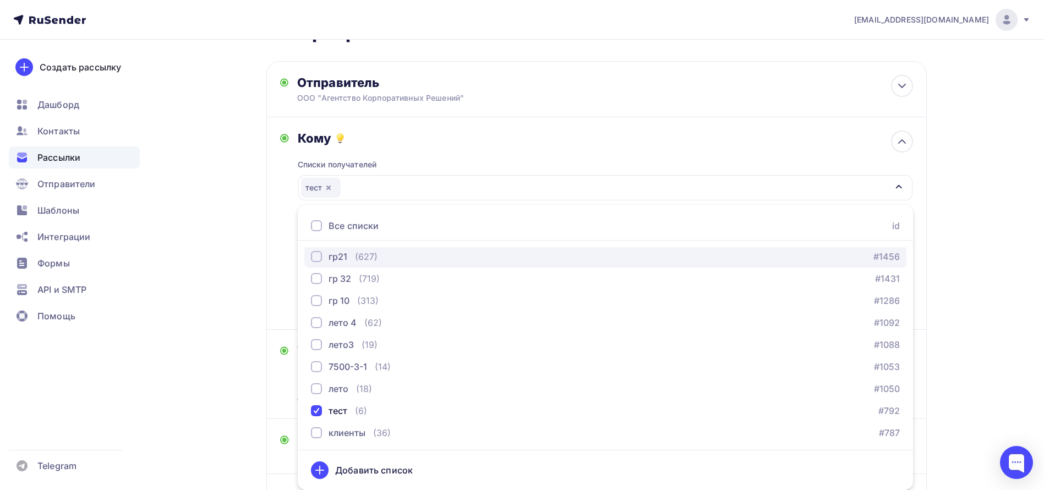
scroll to position [531, 0]
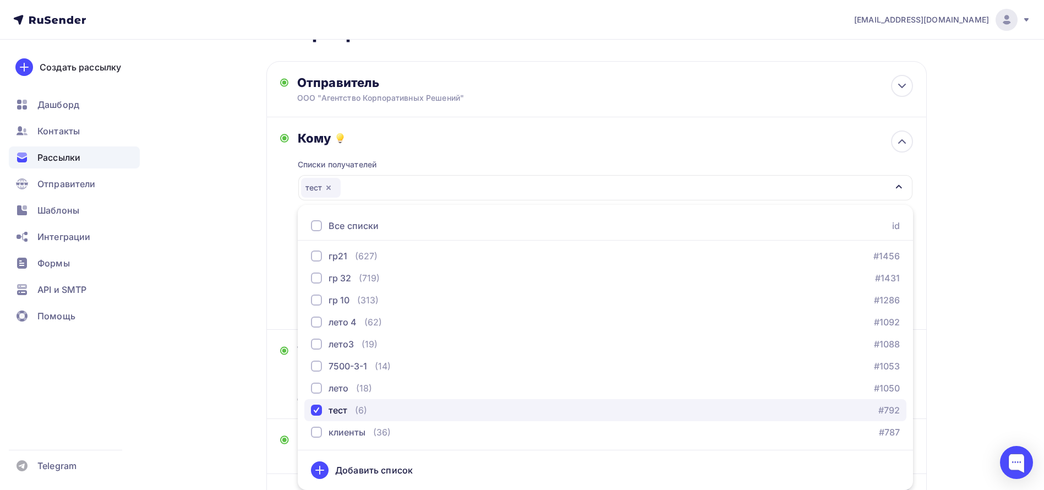
click at [339, 411] on div "тест" at bounding box center [338, 409] width 19 height 13
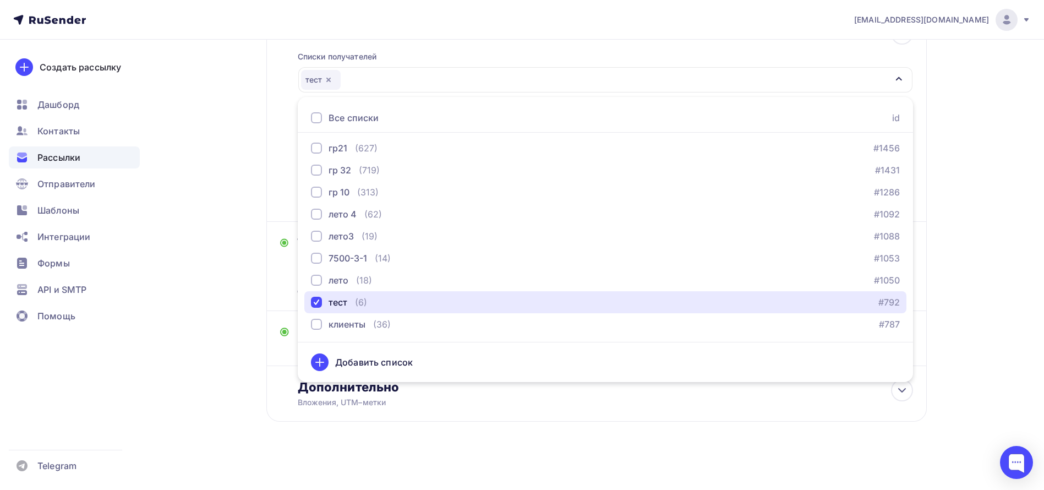
scroll to position [168, 0]
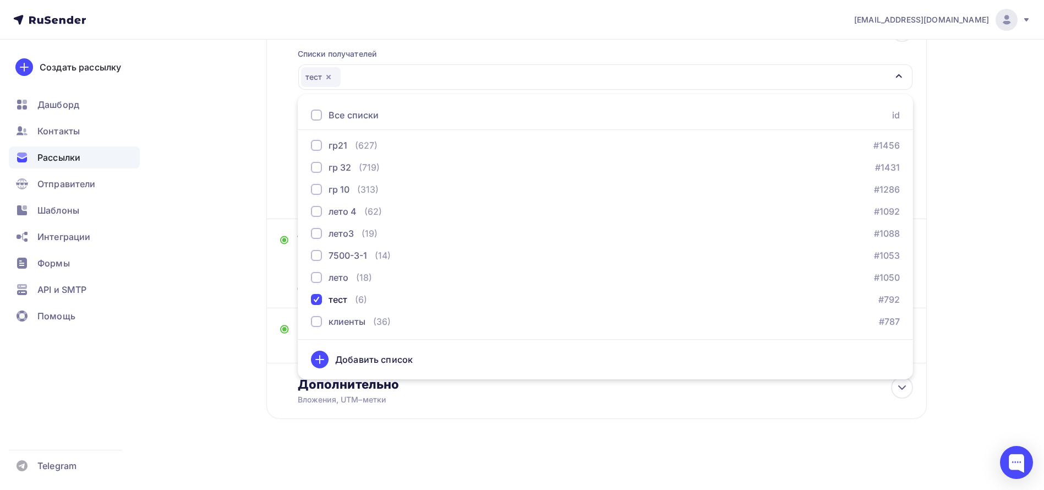
click at [217, 264] on div "Назад Практический онлайн-курс «Корпоративный игропрактик» Практический онлайн-…" at bounding box center [522, 180] width 902 height 619
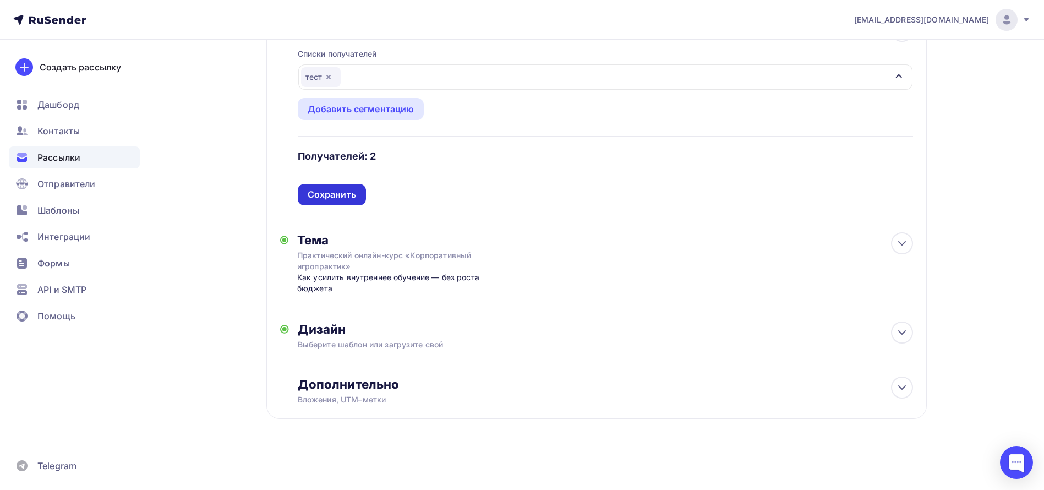
click at [323, 196] on div "Сохранить" at bounding box center [332, 194] width 48 height 13
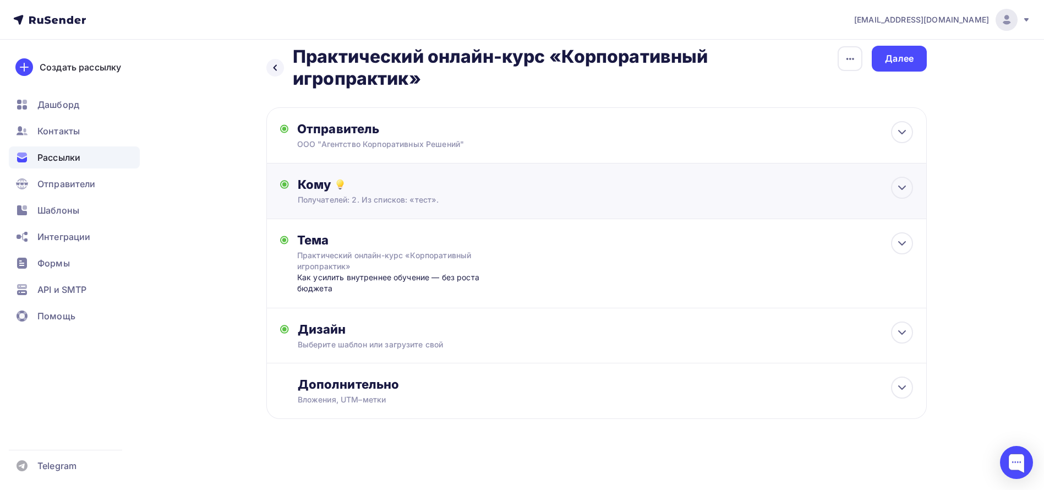
scroll to position [12, 0]
click at [385, 335] on div "Дизайн" at bounding box center [605, 328] width 615 height 15
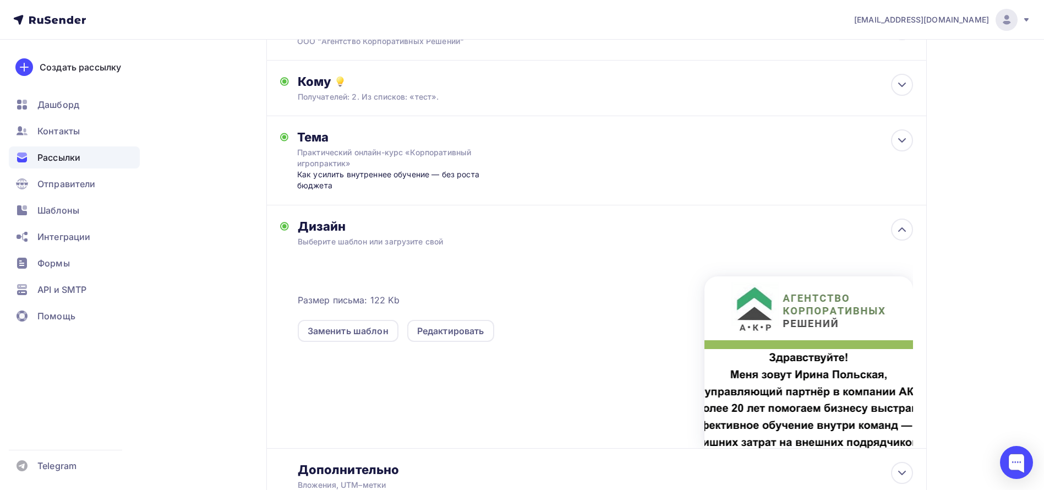
scroll to position [168, 0]
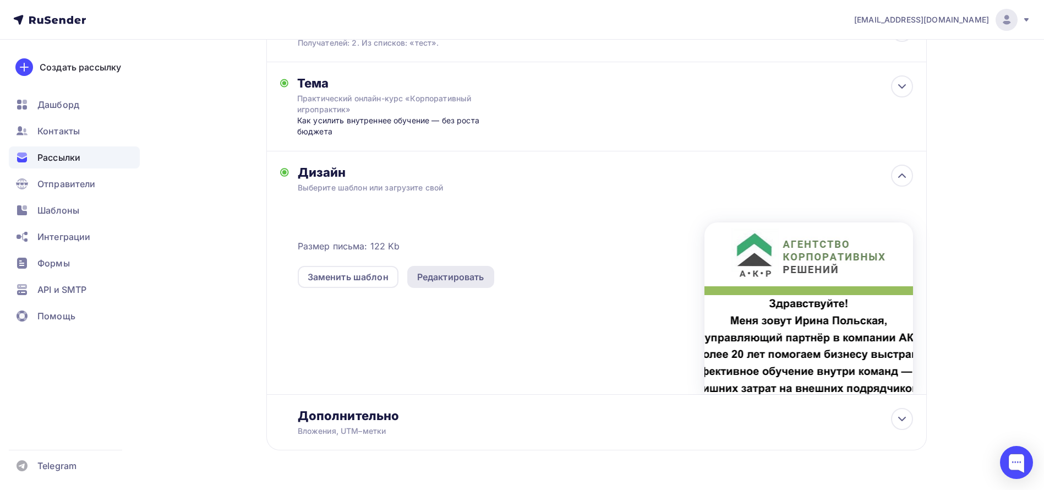
click at [477, 274] on div "Редактировать" at bounding box center [450, 276] width 67 height 13
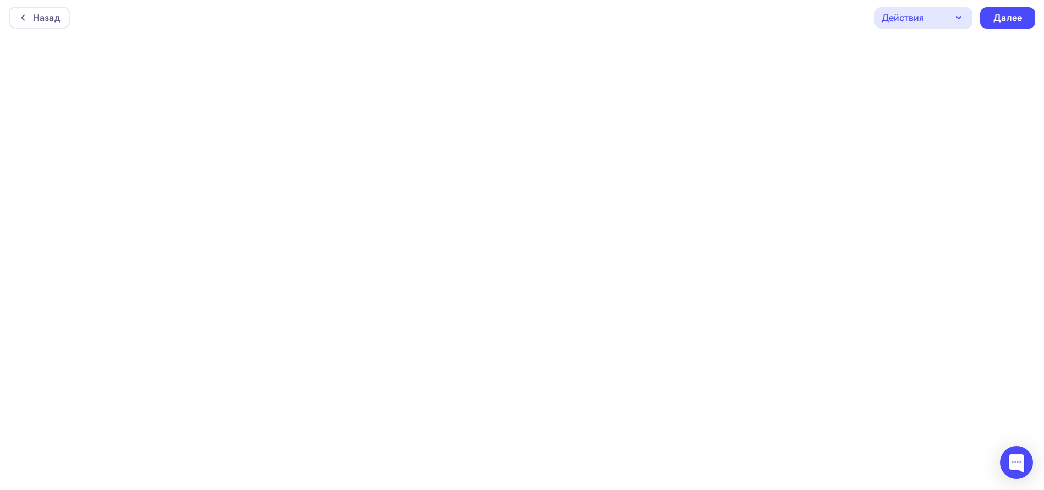
scroll to position [3, 0]
click at [1018, 20] on div "Далее" at bounding box center [1007, 17] width 29 height 13
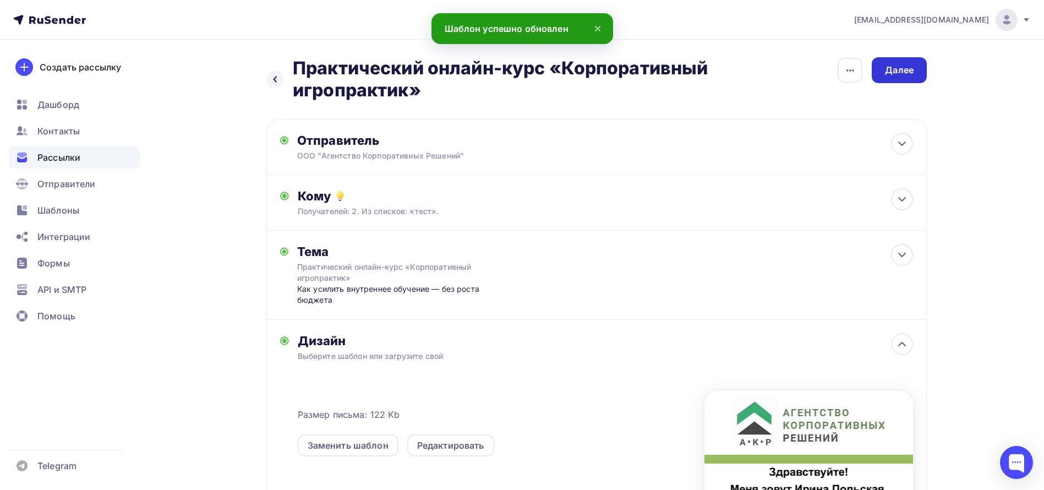
click at [898, 68] on div "Далее" at bounding box center [899, 70] width 29 height 13
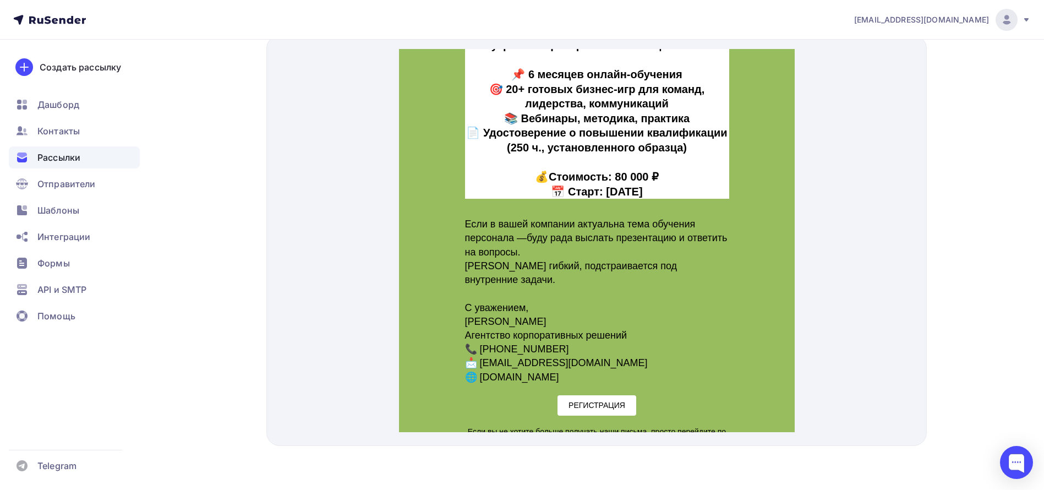
scroll to position [281, 0]
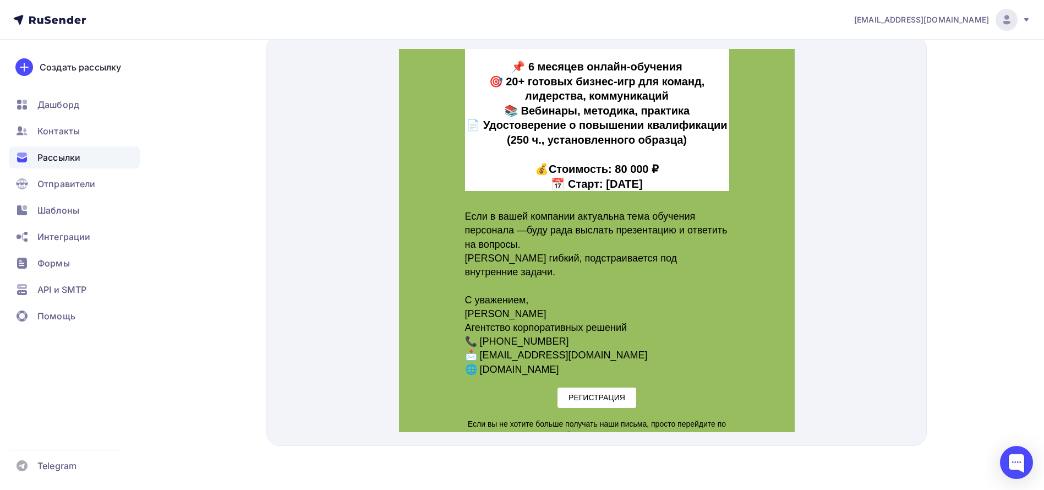
click at [586, 380] on span "РЕГИСТРАЦИЯ" at bounding box center [596, 384] width 57 height 9
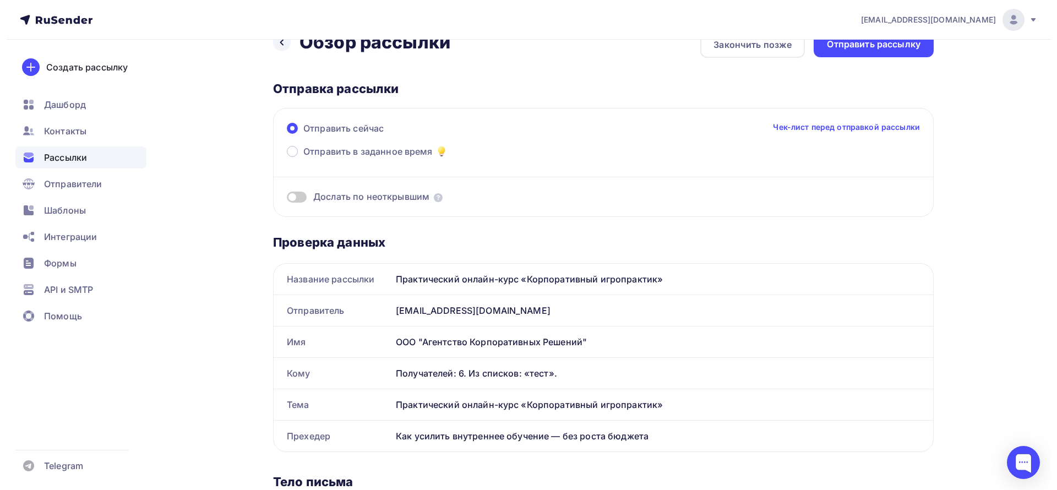
scroll to position [0, 0]
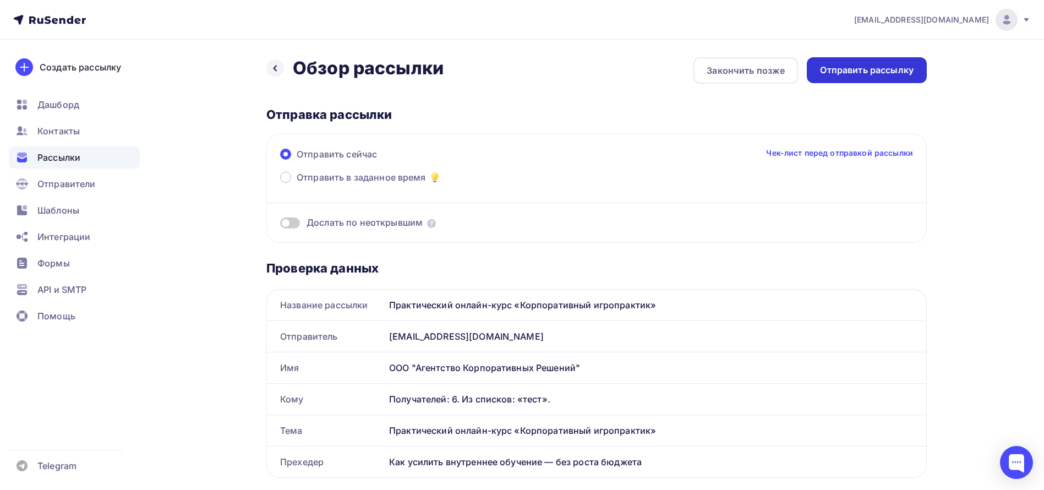
click at [864, 69] on div "Отправить рассылку" at bounding box center [867, 70] width 94 height 13
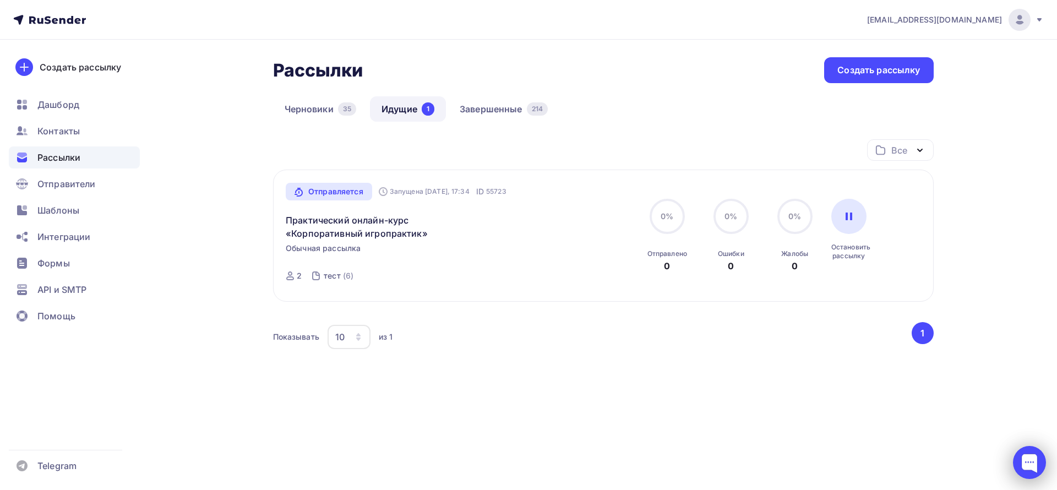
click at [1026, 455] on div at bounding box center [1029, 462] width 33 height 33
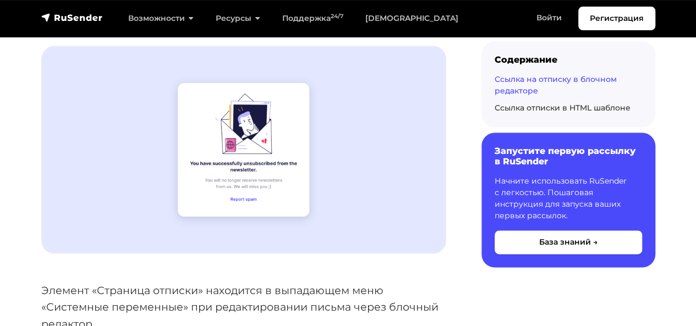
scroll to position [605, 0]
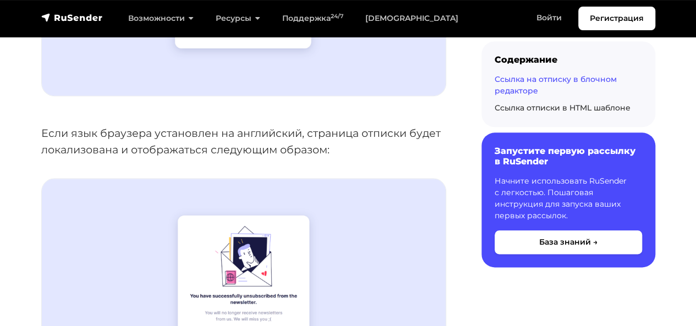
scroll to position [550, 0]
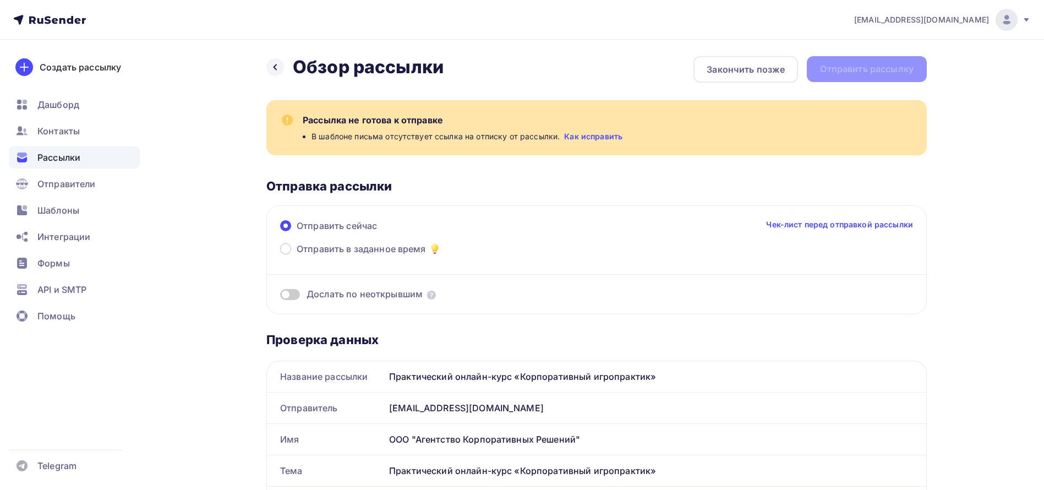
scroll to position [534, 0]
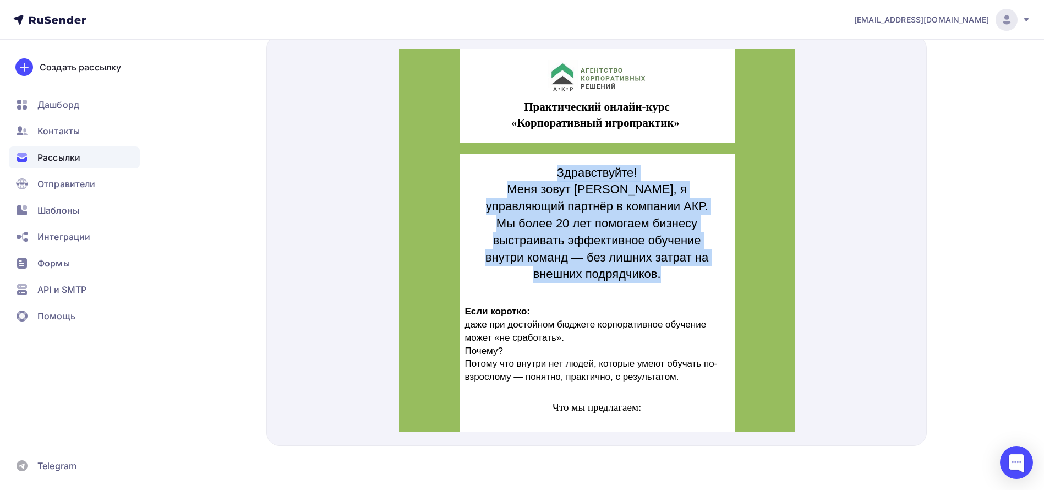
drag, startPoint x: 552, startPoint y: 154, endPoint x: 674, endPoint y: 259, distance: 160.8
click at [674, 259] on h1 "Здравствуйте! Меня зовут [PERSON_NAME], я управляющий партнёр в компании АКР. М…" at bounding box center [597, 210] width 248 height 119
copy h1 "Здравствуйте! Меня зовут [PERSON_NAME], я управляющий партнёр в компании АКР. М…"
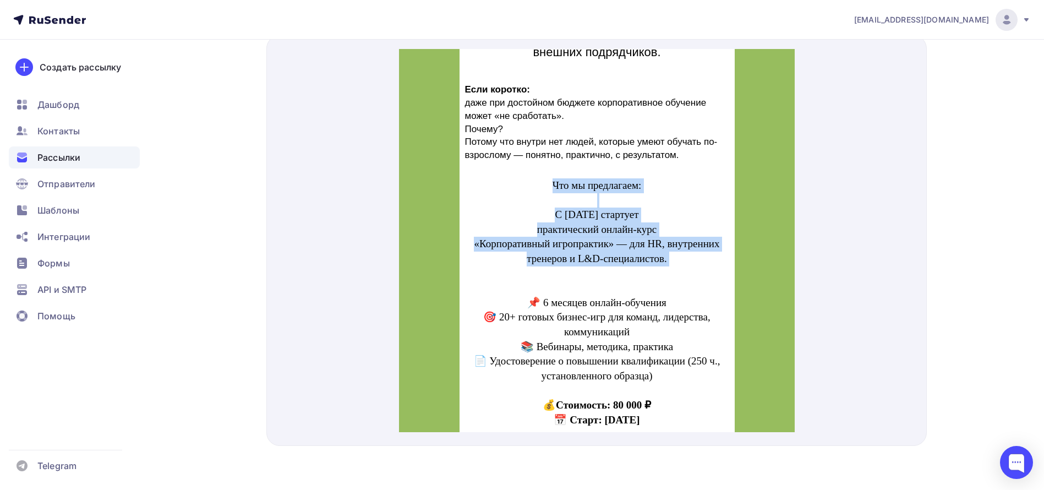
scroll to position [248, 0]
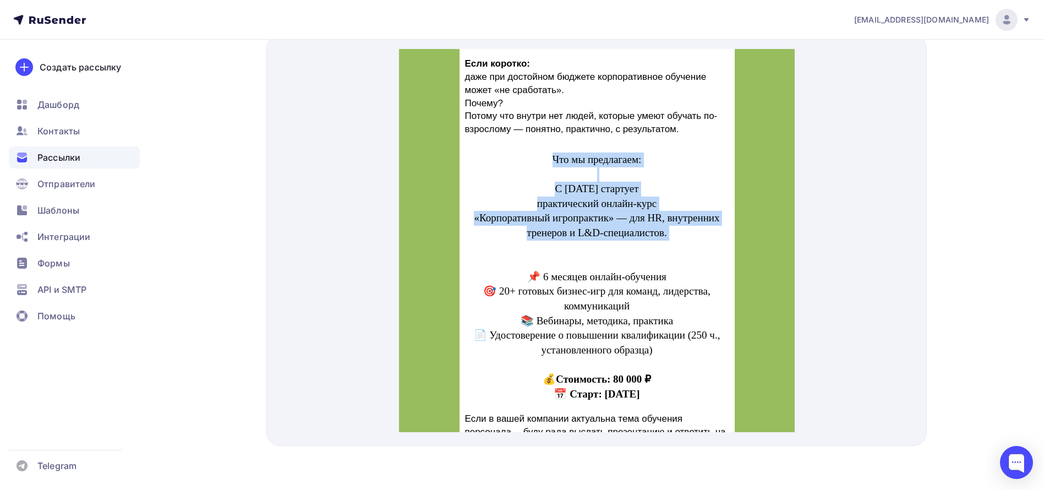
drag, startPoint x: 535, startPoint y: 226, endPoint x: 649, endPoint y: 385, distance: 195.6
click at [649, 385] on h1 "Что мы предлагаем: С [DATE] стартует практический онлайн-курс «Корпоративный иг…" at bounding box center [597, 263] width 264 height 249
copy h1 "Что мы предлагаем: С [DATE] стартует практический онлайн-курс «Корпоративный иг…"
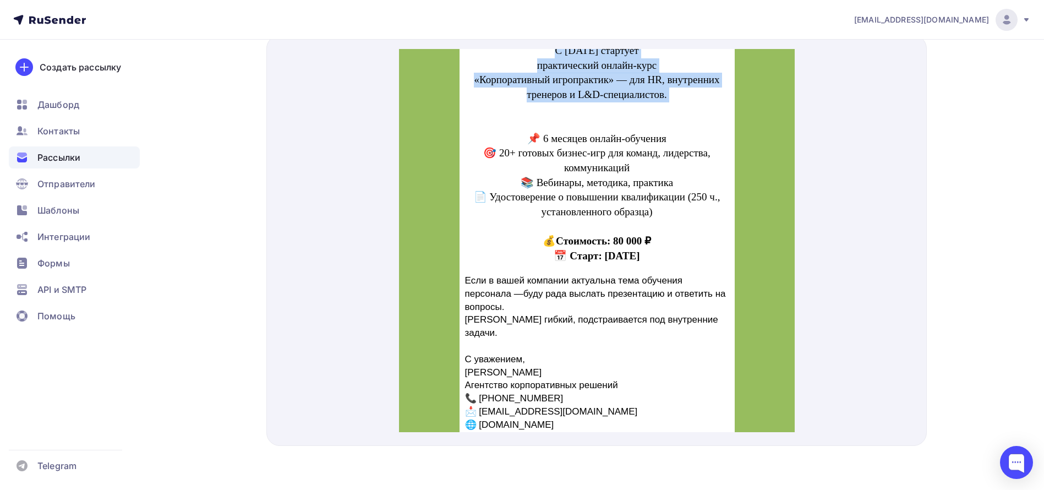
scroll to position [468, 0]
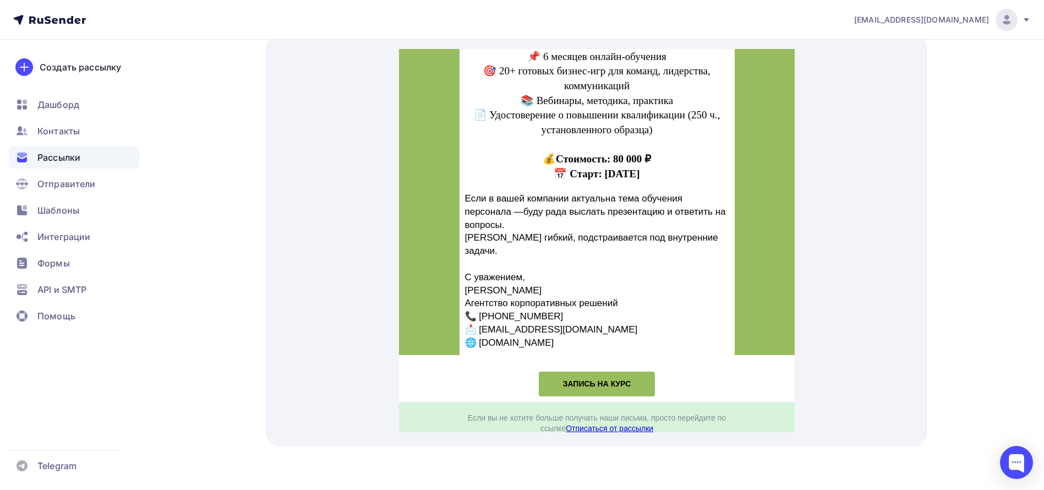
click at [465, 400] on p "Если вы не хотите больше получать наши письма, просто перейдите по ссылке Отпис…" at bounding box center [597, 410] width 264 height 21
drag, startPoint x: 457, startPoint y: 389, endPoint x: 555, endPoint y: 401, distance: 98.1
click at [555, 401] on p "Если вы не хотите больше получать наши письма, просто перейдите по ссылке Отпис…" at bounding box center [597, 410] width 264 height 21
click at [555, 400] on p "Если вы не хотите больше получать наши письма, просто перейдите по ссылке Отпис…" at bounding box center [597, 410] width 264 height 21
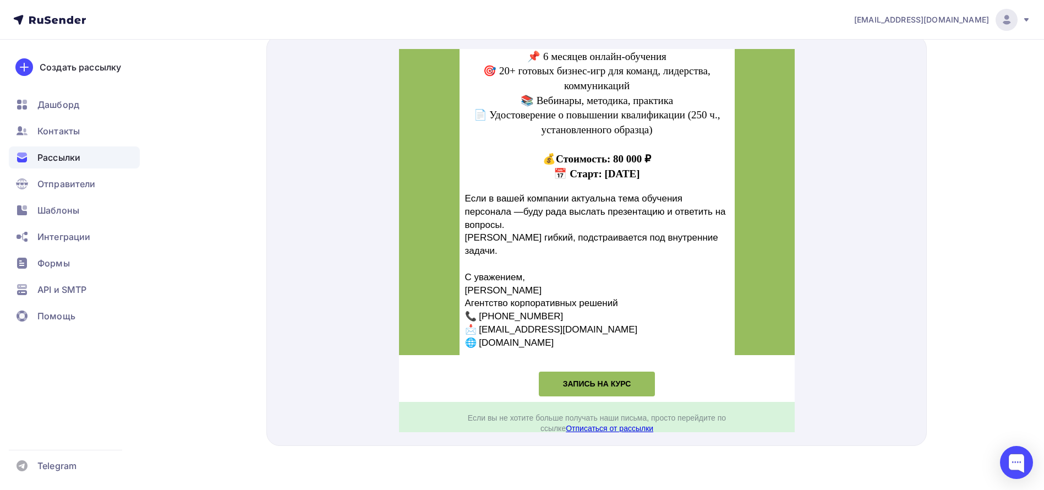
click at [555, 400] on p "Если вы не хотите больше получать наши письма, просто перейдите по ссылке Отпис…" at bounding box center [597, 410] width 264 height 21
click at [548, 401] on p "Если вы не хотите больше получать наши письма, просто перейдите по ссылке Отпис…" at bounding box center [597, 410] width 264 height 21
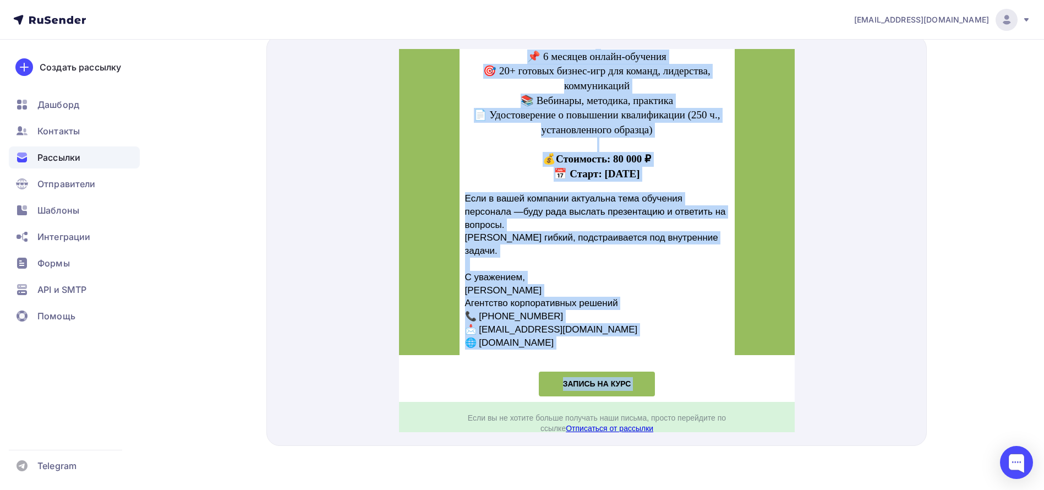
click at [558, 402] on p "Если вы не хотите больше получать наши письма, просто перейдите по ссылке Отпис…" at bounding box center [597, 410] width 264 height 21
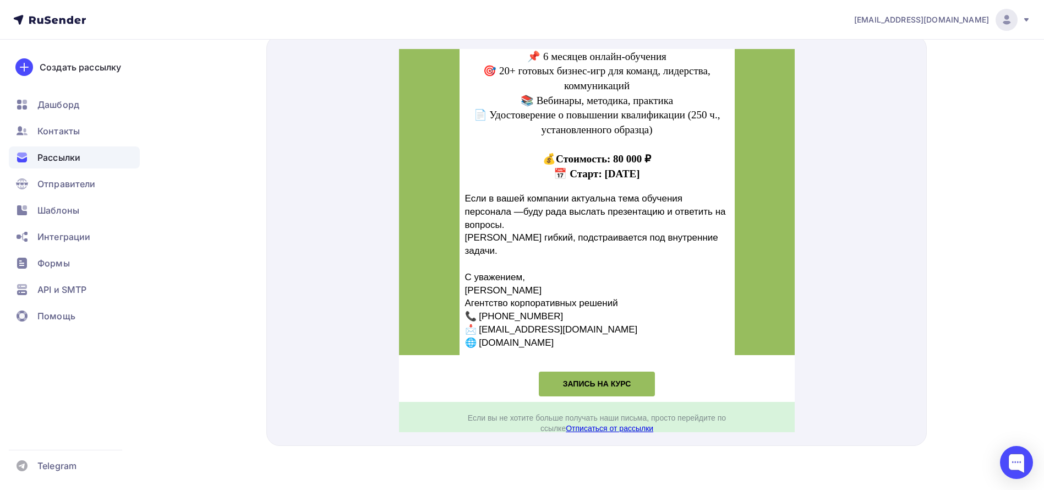
click at [558, 402] on p "Если вы не хотите больше получать наши письма, просто перейдите по ссылке Отпис…" at bounding box center [597, 410] width 264 height 21
drag, startPoint x: 558, startPoint y: 402, endPoint x: 461, endPoint y: 392, distance: 98.0
click at [465, 400] on p "Если вы не хотите больше получать наши письма, просто перейдите по ссылке Отпис…" at bounding box center [597, 410] width 264 height 21
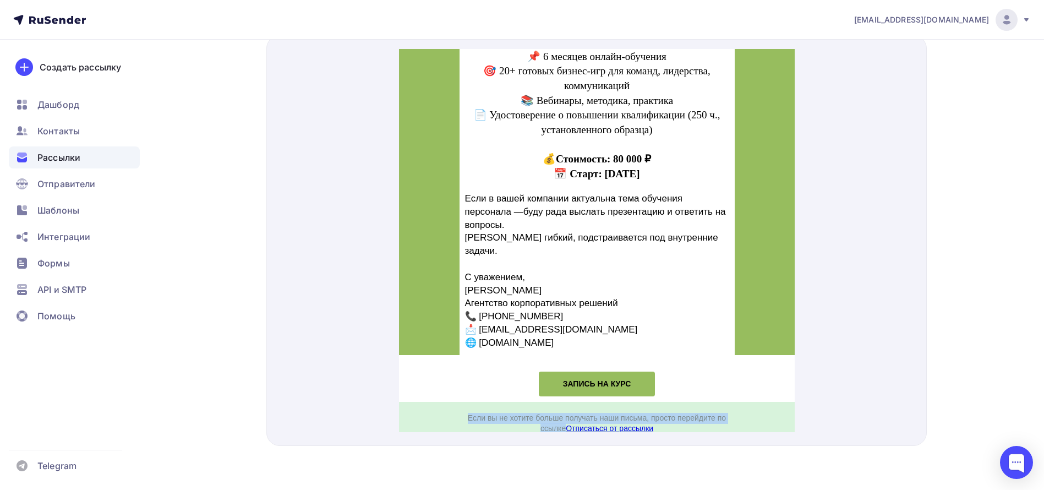
drag, startPoint x: 461, startPoint y: 392, endPoint x: 539, endPoint y: 406, distance: 79.5
click at [539, 406] on p "Если вы не хотите больше получать наши письма, просто перейдите по ссылке Отпис…" at bounding box center [597, 410] width 264 height 21
copy p "ссылке"
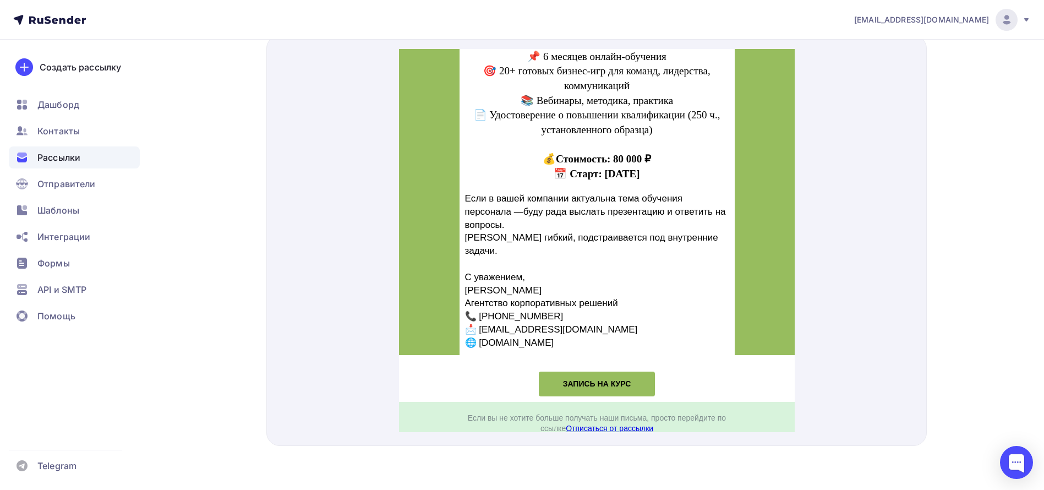
click at [560, 400] on p "Если вы не хотите больше получать наши письма, просто перейдите по ссылке Отпис…" at bounding box center [597, 410] width 264 height 21
click at [465, 400] on p "Если вы не хотите больше получать наши письма, просто перейдите по ссылке Отпис…" at bounding box center [597, 410] width 264 height 21
copy p "Если вы не хотите больше получать наши письма, просто перейдите по ссылке"
drag, startPoint x: 460, startPoint y: 390, endPoint x: 546, endPoint y: 403, distance: 87.4
click at [546, 403] on p "Если вы не хотите больше получать наши письма, просто перейдите по ссылке Отпис…" at bounding box center [597, 410] width 264 height 21
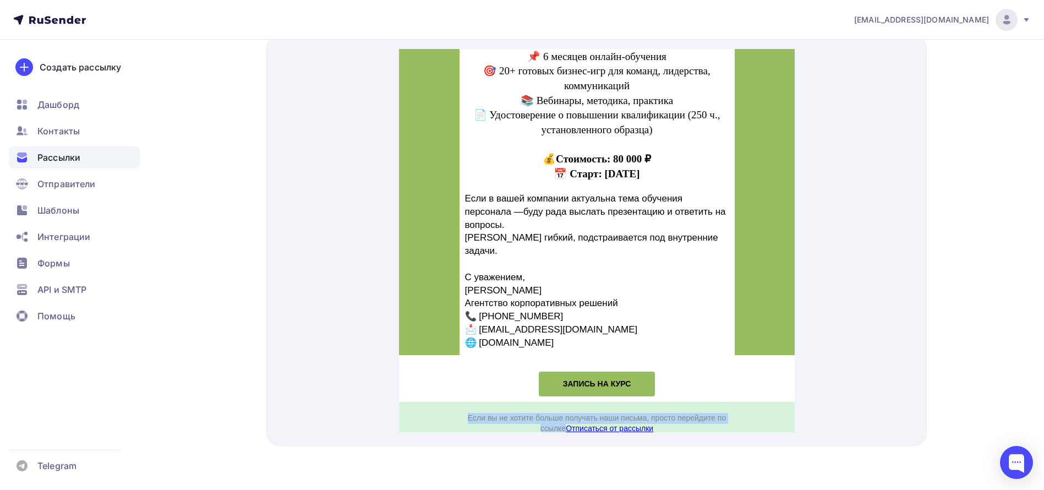
drag, startPoint x: 458, startPoint y: 182, endPoint x: 634, endPoint y: 319, distance: 223.2
click at [634, 319] on div "Если в вашей компании актуальна тема обучения персонала —буду рада выслать през…" at bounding box center [597, 257] width 264 height 157
copy div "Если в вашей компании актуальна тема обучения персонала —буду рада выслать през…"
